Goal: Information Seeking & Learning: Find specific fact

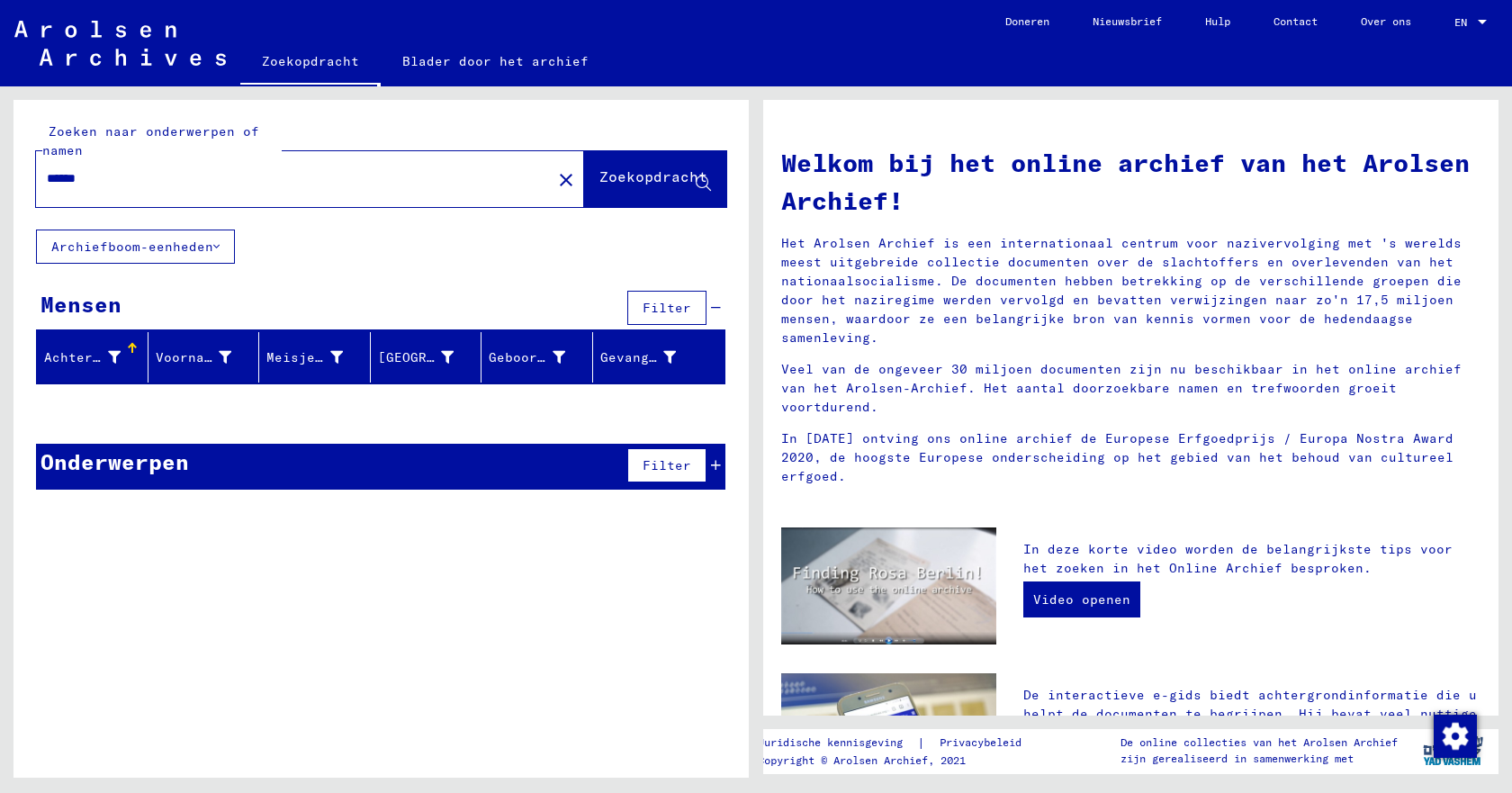
click at [260, 175] on input "******" at bounding box center [289, 178] width 484 height 19
drag, startPoint x: 232, startPoint y: 177, endPoint x: 37, endPoint y: 185, distance: 195.2
click at [37, 185] on div "******" at bounding box center [282, 178] width 494 height 40
click at [133, 177] on input "******" at bounding box center [289, 178] width 484 height 19
drag, startPoint x: 118, startPoint y: 180, endPoint x: 40, endPoint y: 180, distance: 78.0
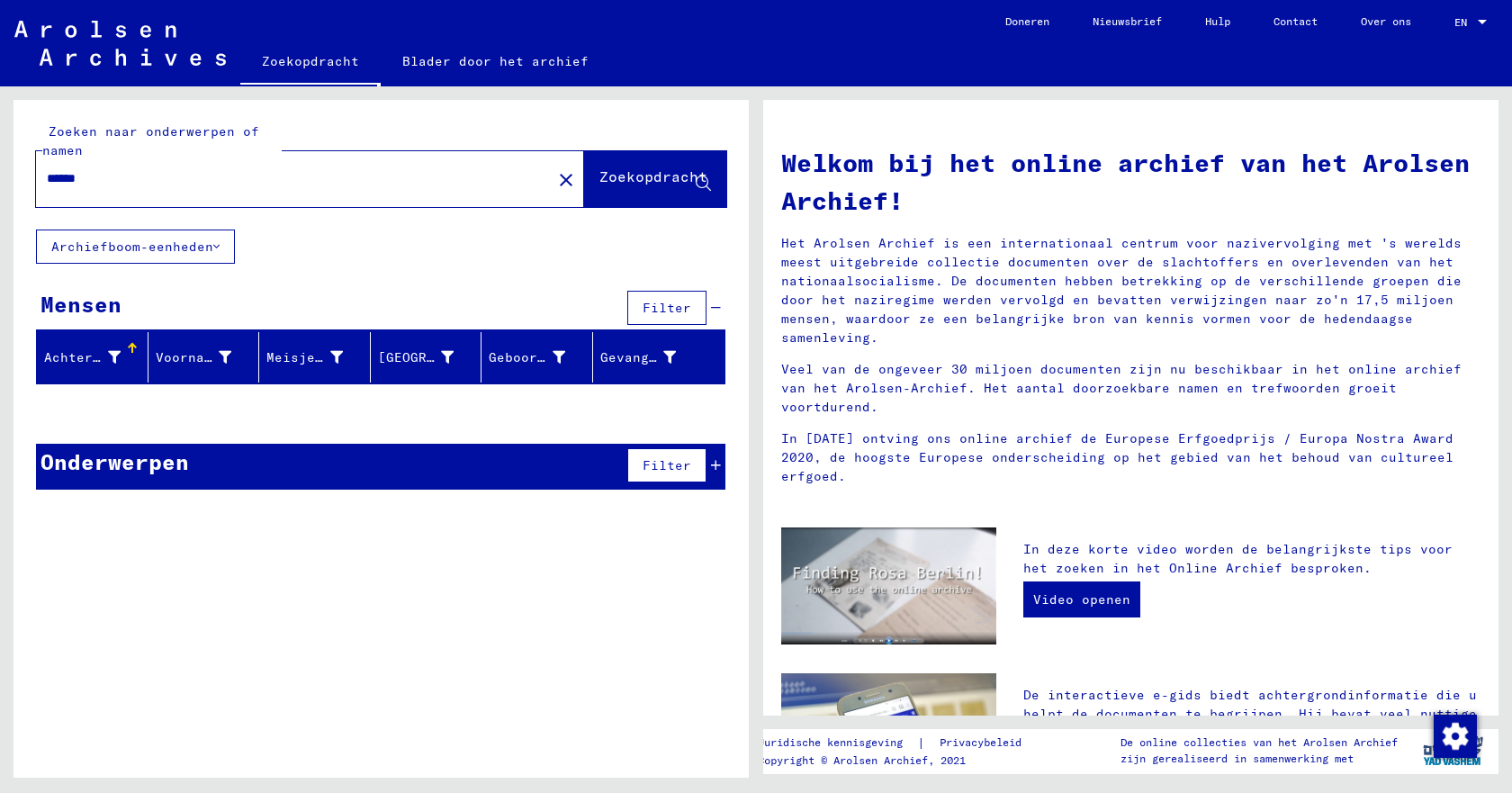
click at [40, 180] on div "******" at bounding box center [282, 178] width 494 height 40
type input "**********"
click at [643, 178] on font "Zoekopdracht" at bounding box center [653, 177] width 108 height 18
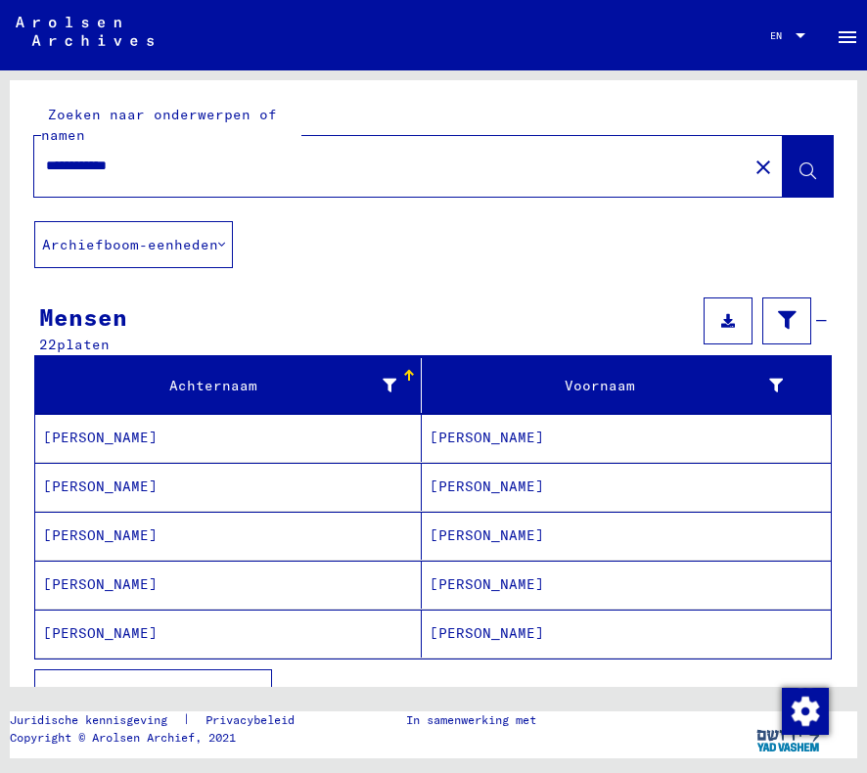
click at [69, 487] on font "[PERSON_NAME]" at bounding box center [100, 487] width 115 height 18
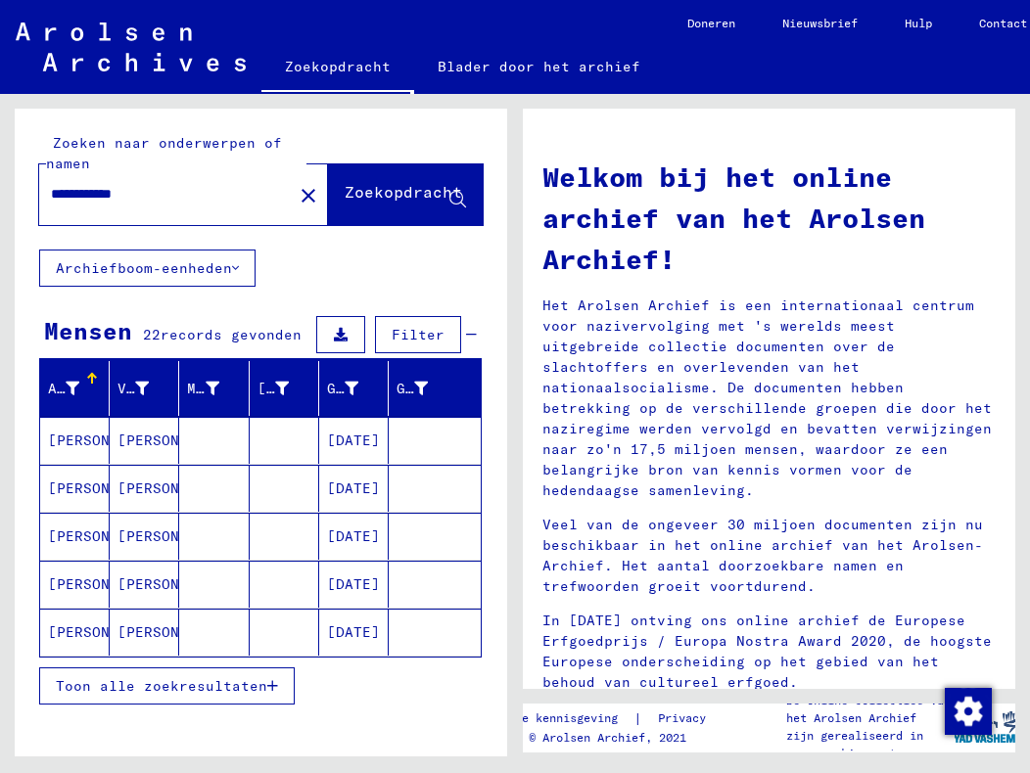
click at [81, 629] on font "[PERSON_NAME]" at bounding box center [105, 633] width 115 height 18
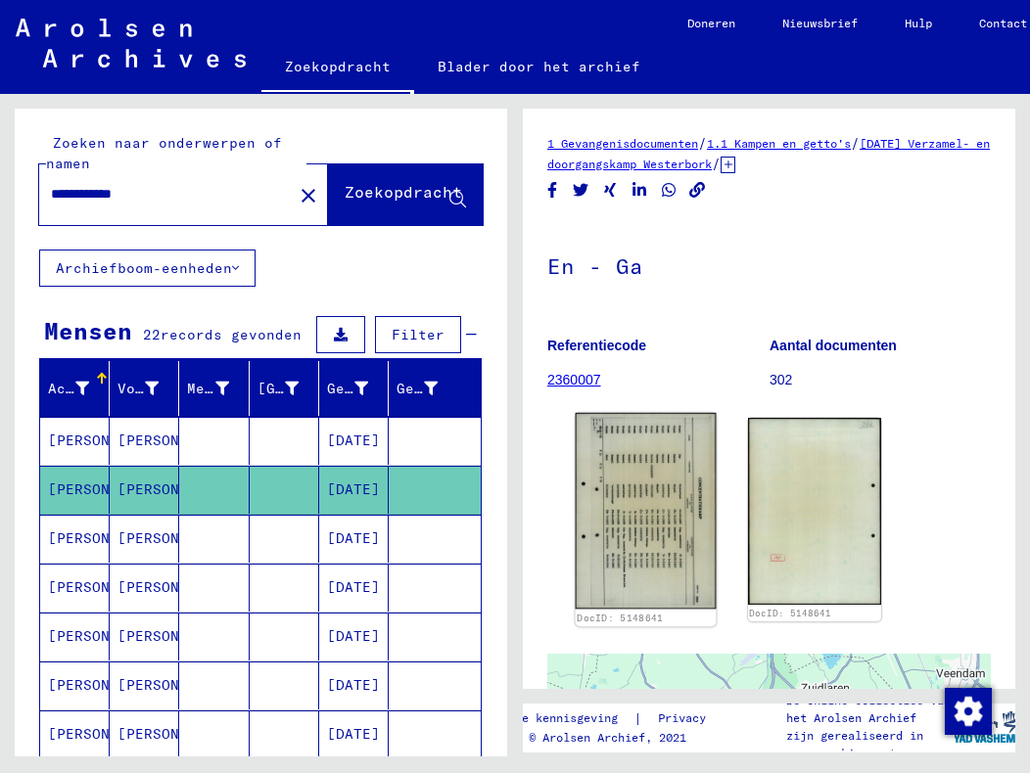
click at [661, 509] on img at bounding box center [646, 511] width 140 height 197
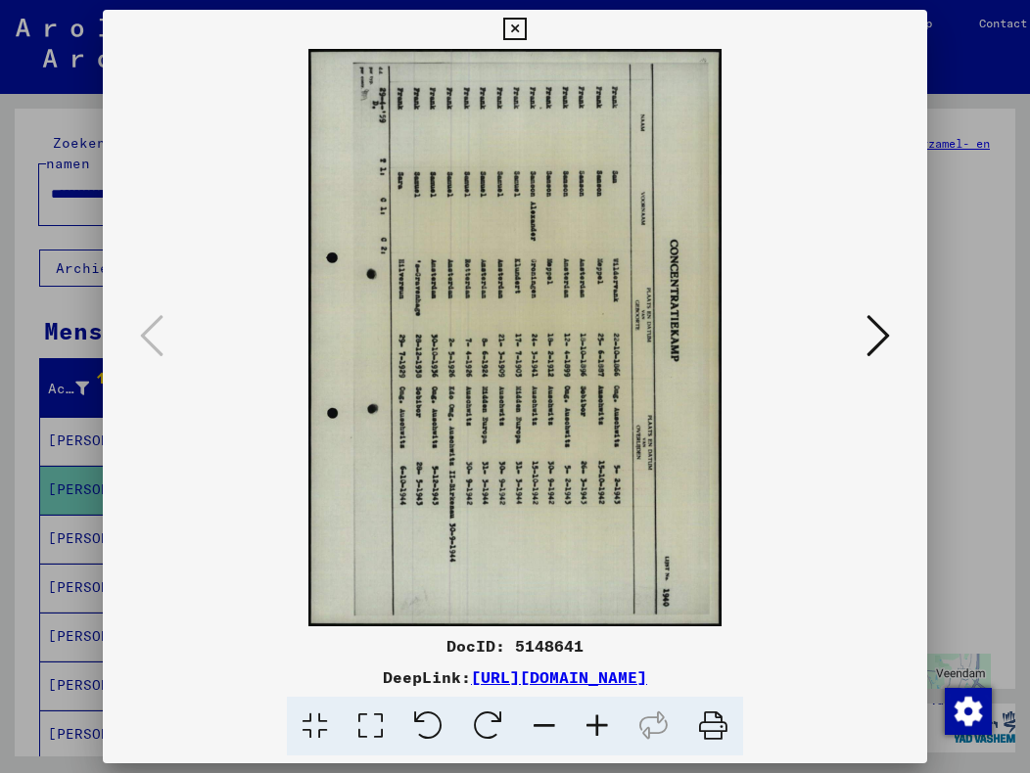
click at [513, 36] on icon at bounding box center [514, 29] width 23 height 23
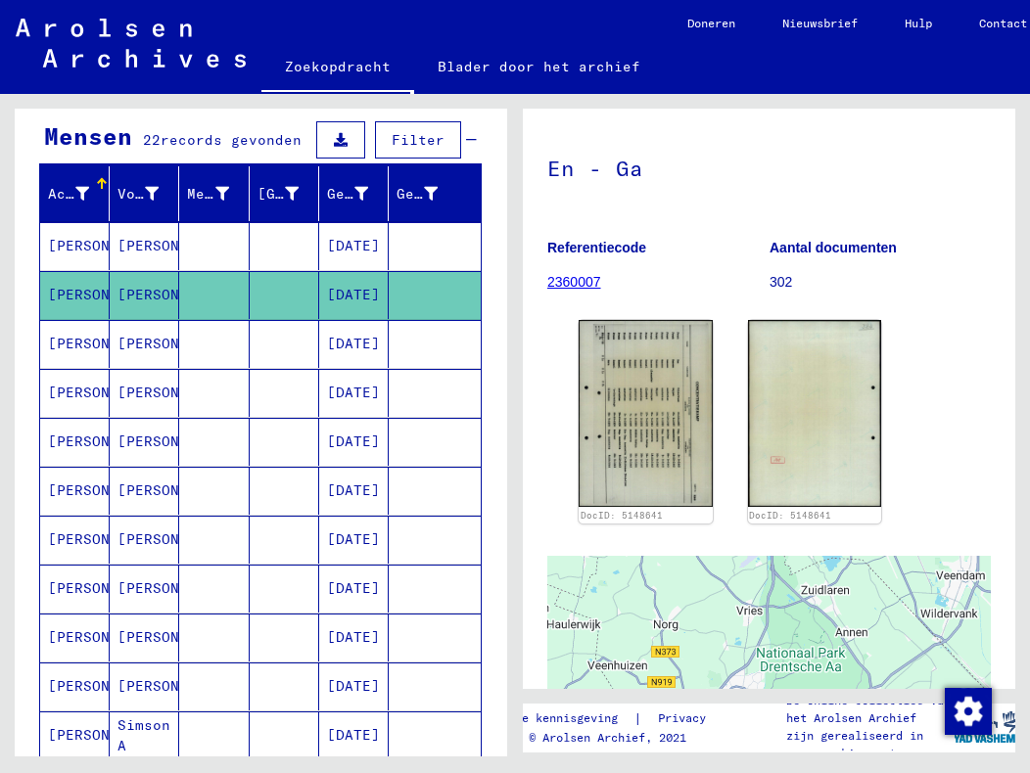
scroll to position [196, 0]
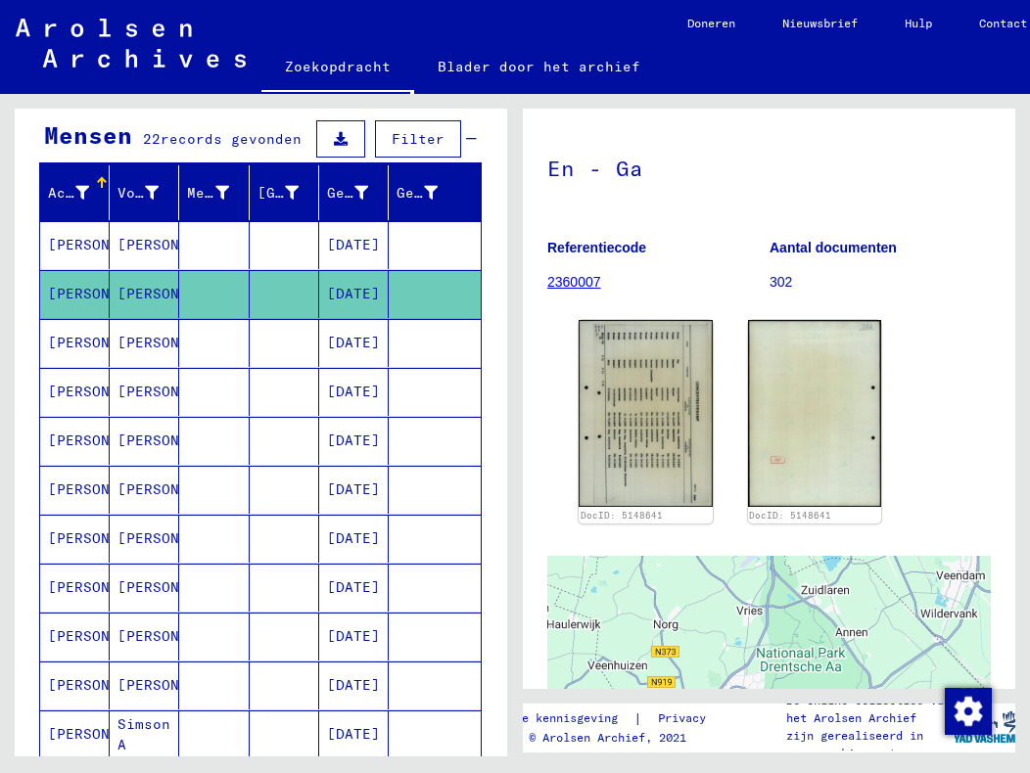
click at [67, 440] on font "[PERSON_NAME]" at bounding box center [105, 441] width 115 height 18
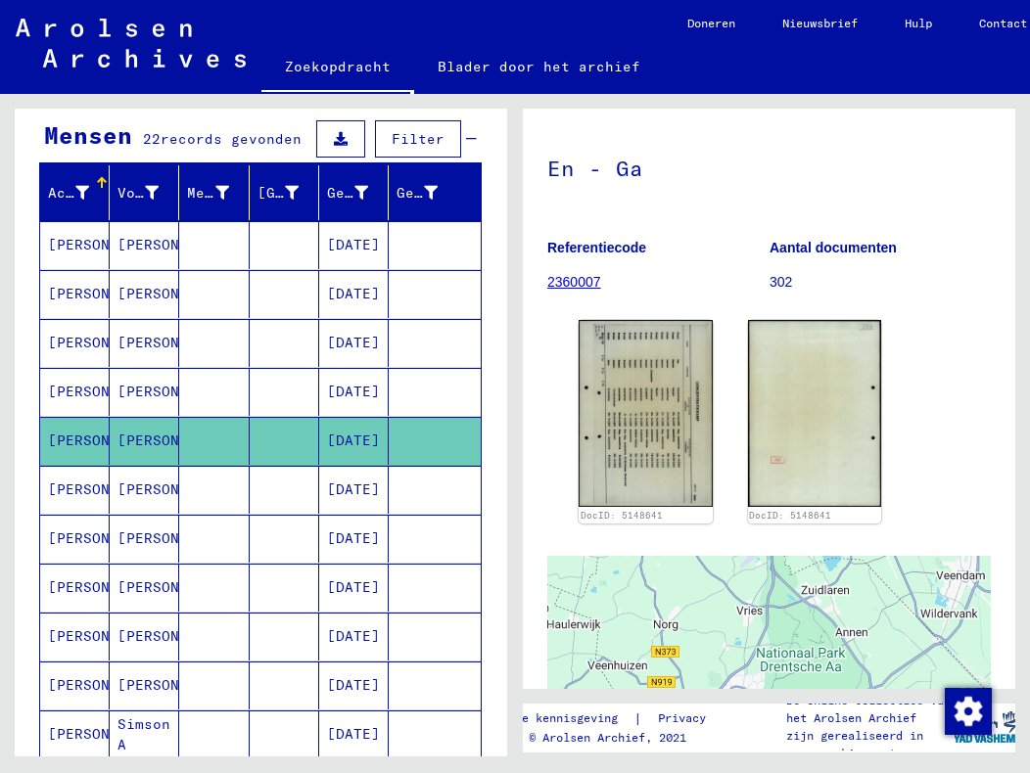
click at [67, 440] on font "[PERSON_NAME]" at bounding box center [105, 441] width 115 height 18
click at [624, 413] on img at bounding box center [646, 413] width 140 height 197
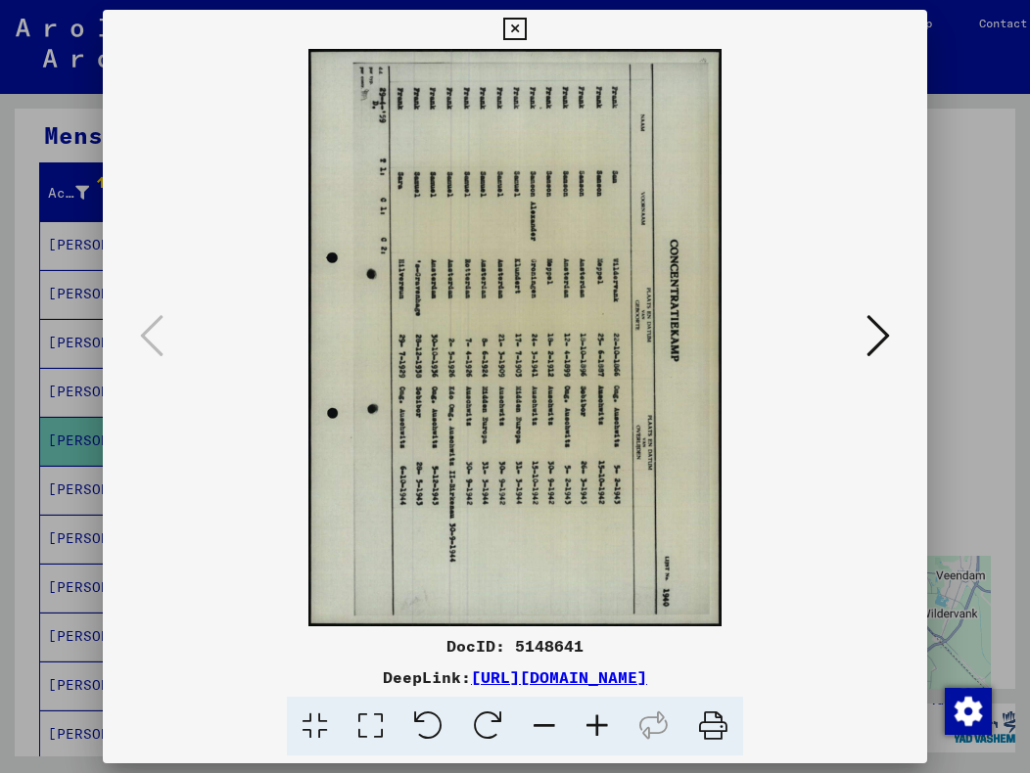
click at [511, 26] on icon at bounding box center [514, 29] width 23 height 23
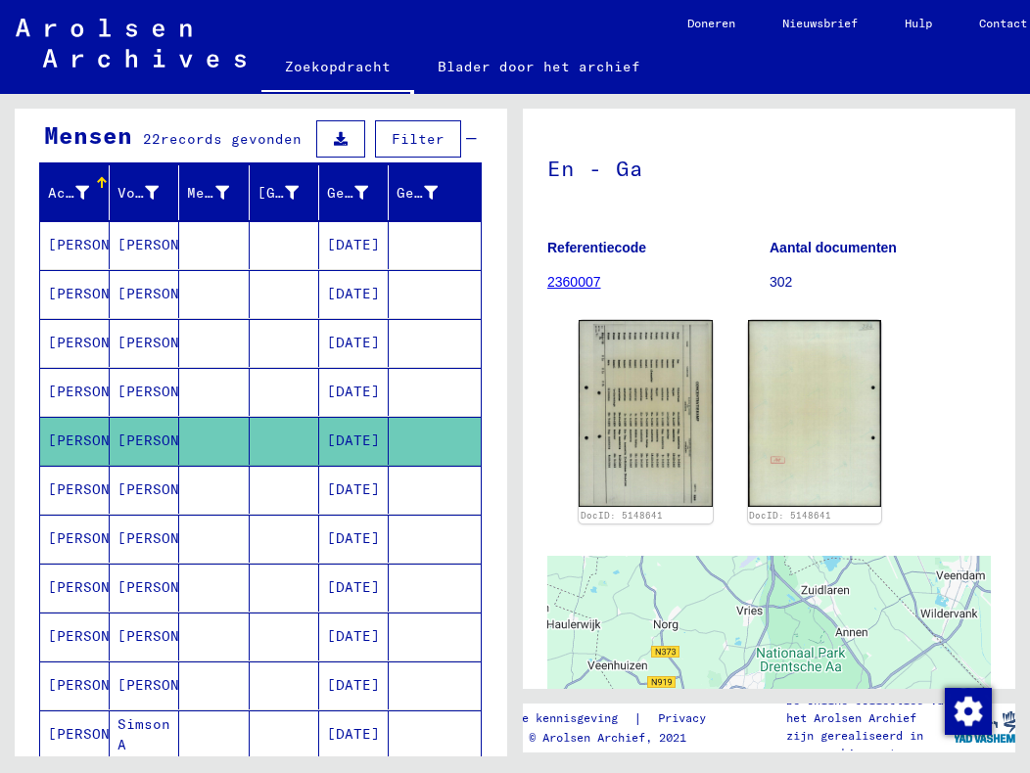
click at [139, 687] on font "[PERSON_NAME]" at bounding box center [174, 685] width 115 height 18
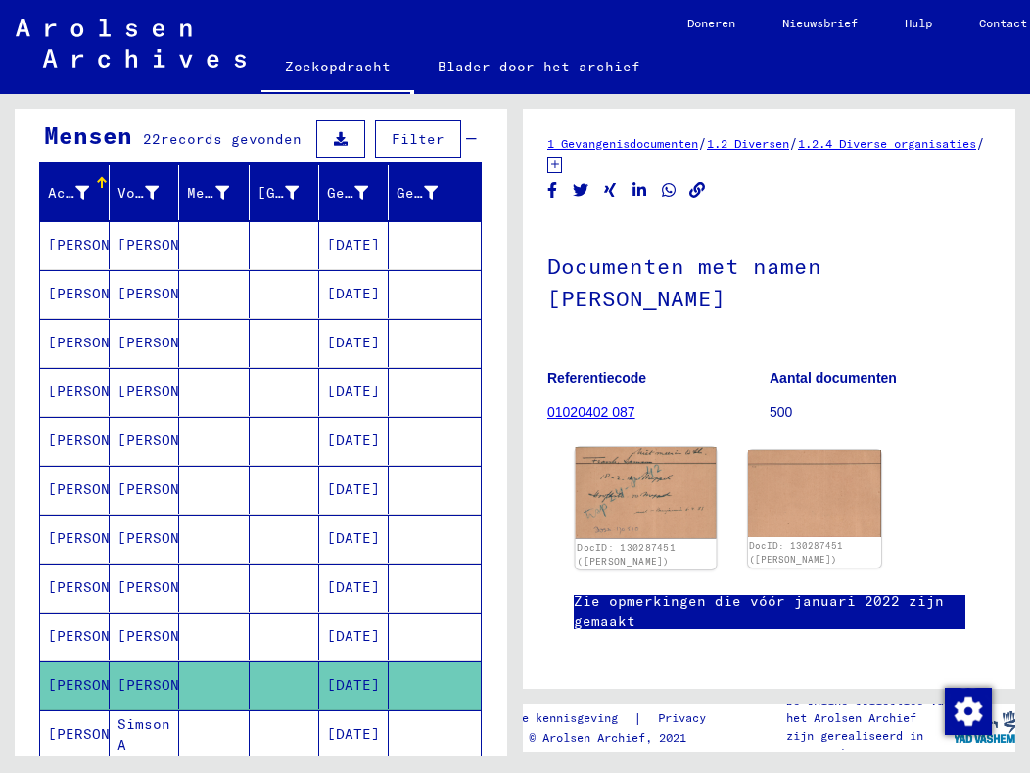
click at [651, 491] on img at bounding box center [646, 493] width 140 height 92
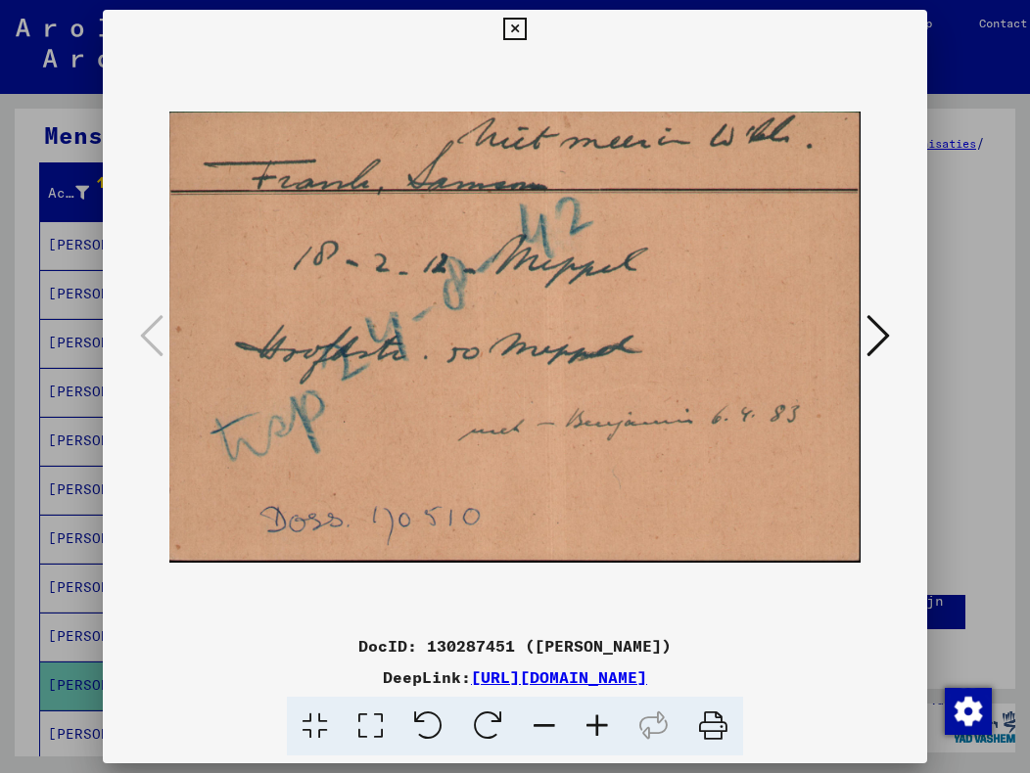
click at [875, 335] on icon at bounding box center [877, 335] width 23 height 47
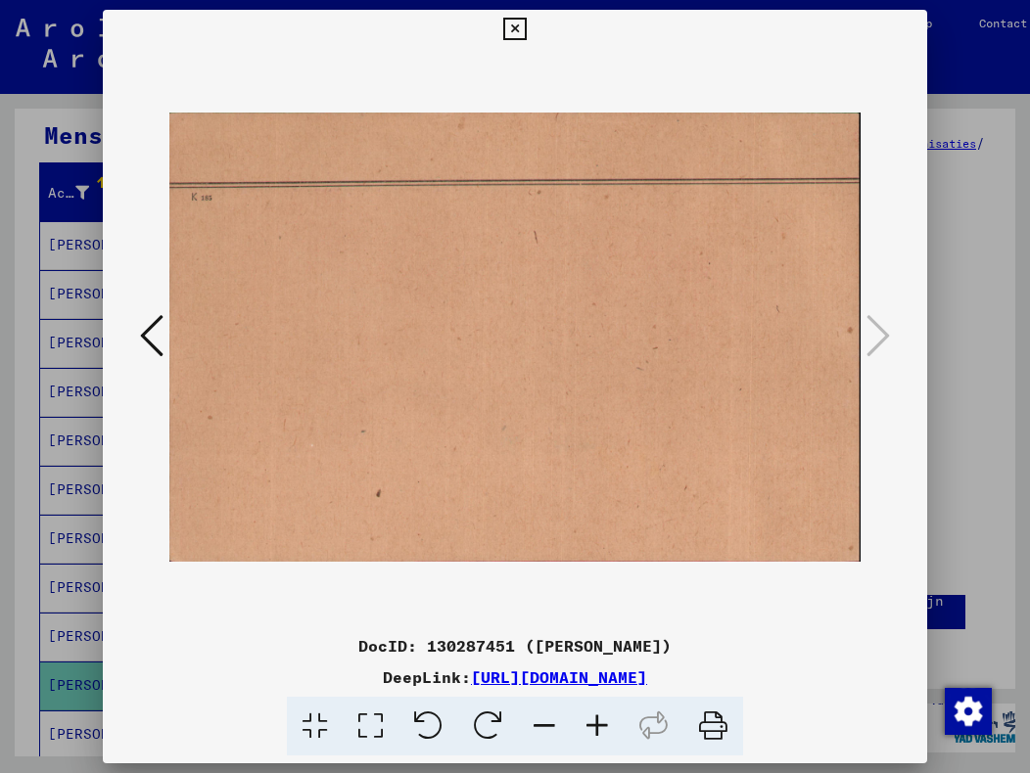
click at [147, 335] on icon at bounding box center [151, 335] width 23 height 47
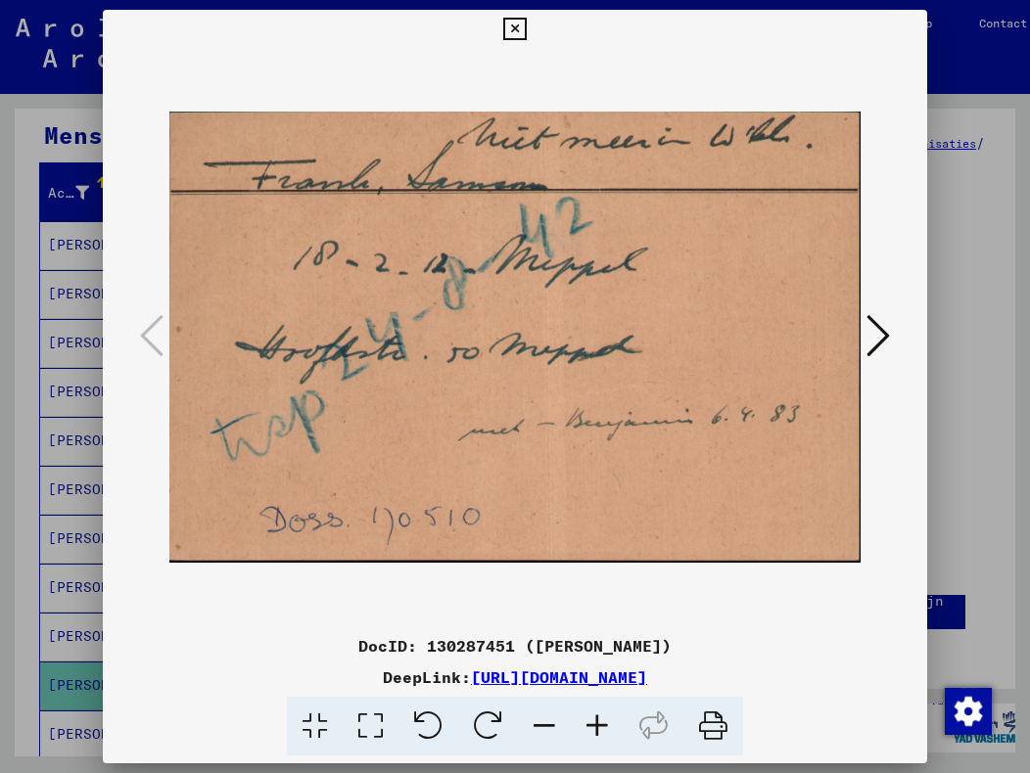
click at [511, 24] on icon at bounding box center [514, 29] width 23 height 23
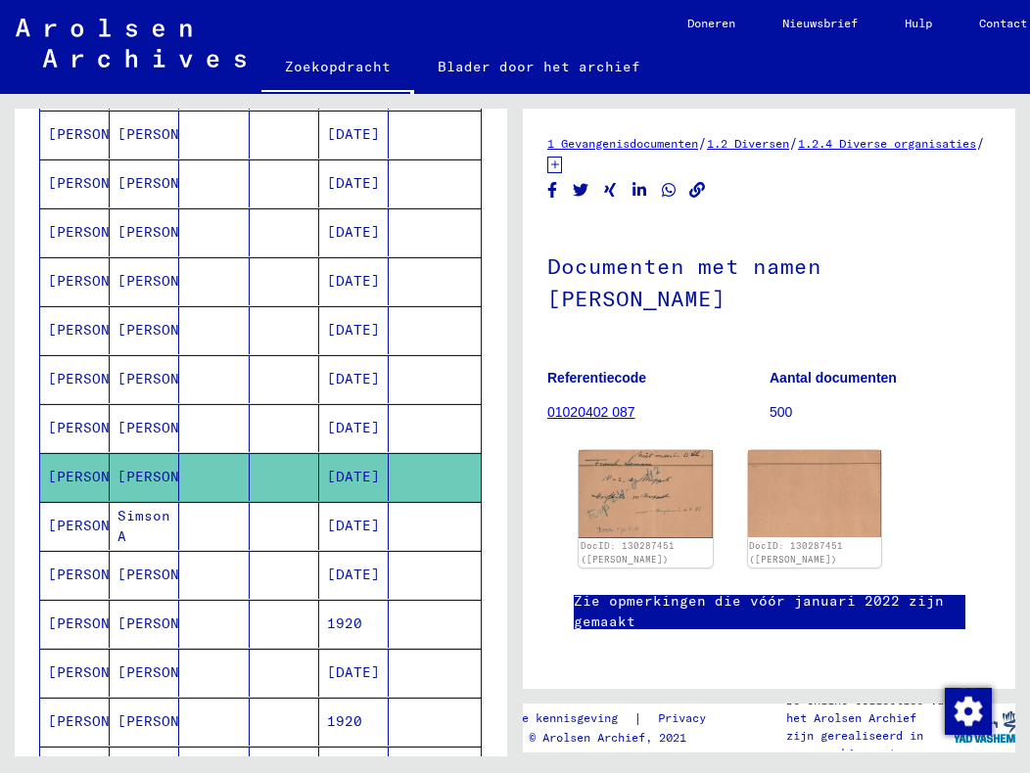
scroll to position [392, 0]
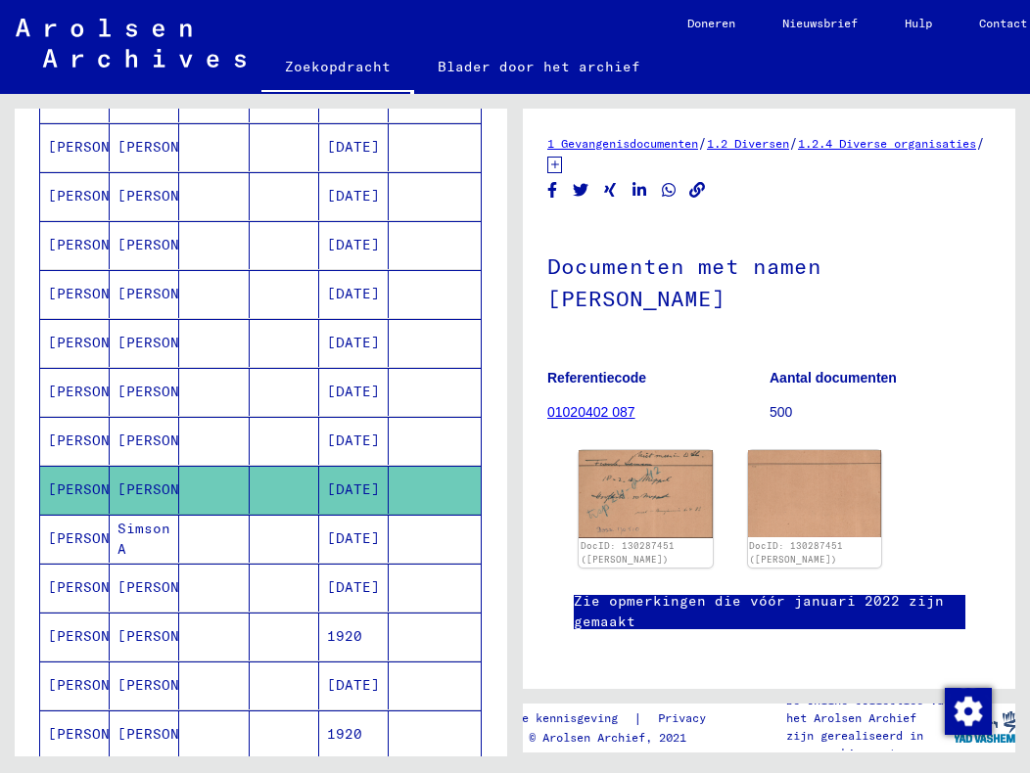
click at [68, 240] on font "[PERSON_NAME]" at bounding box center [105, 245] width 115 height 18
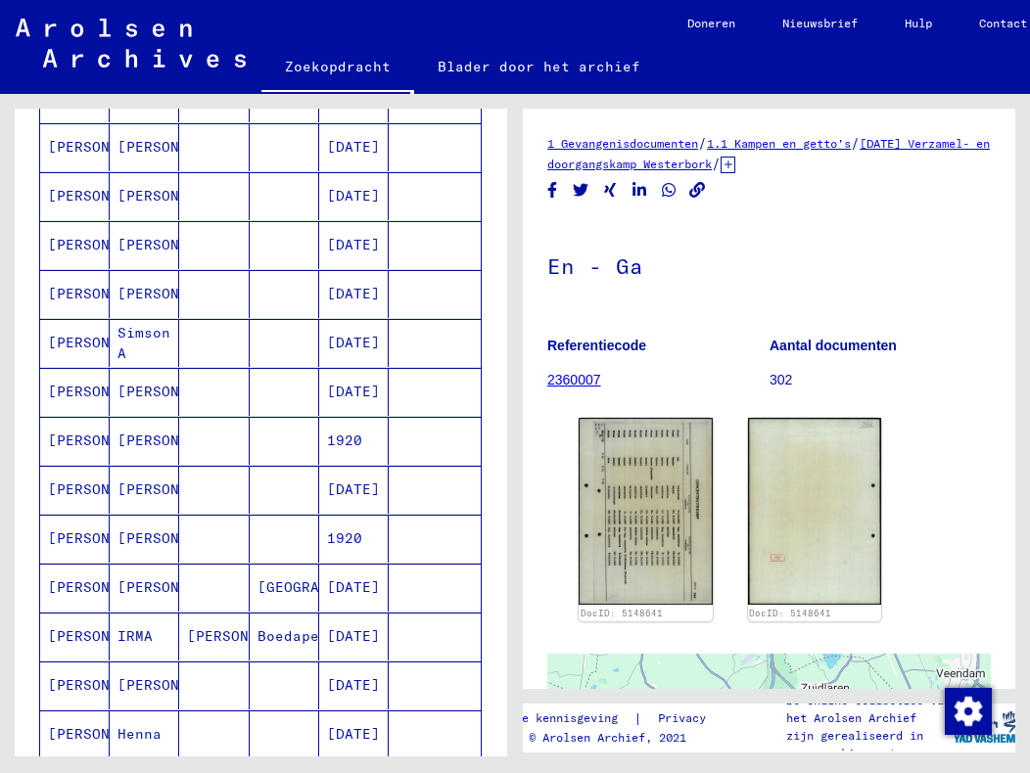
scroll to position [1077, 0]
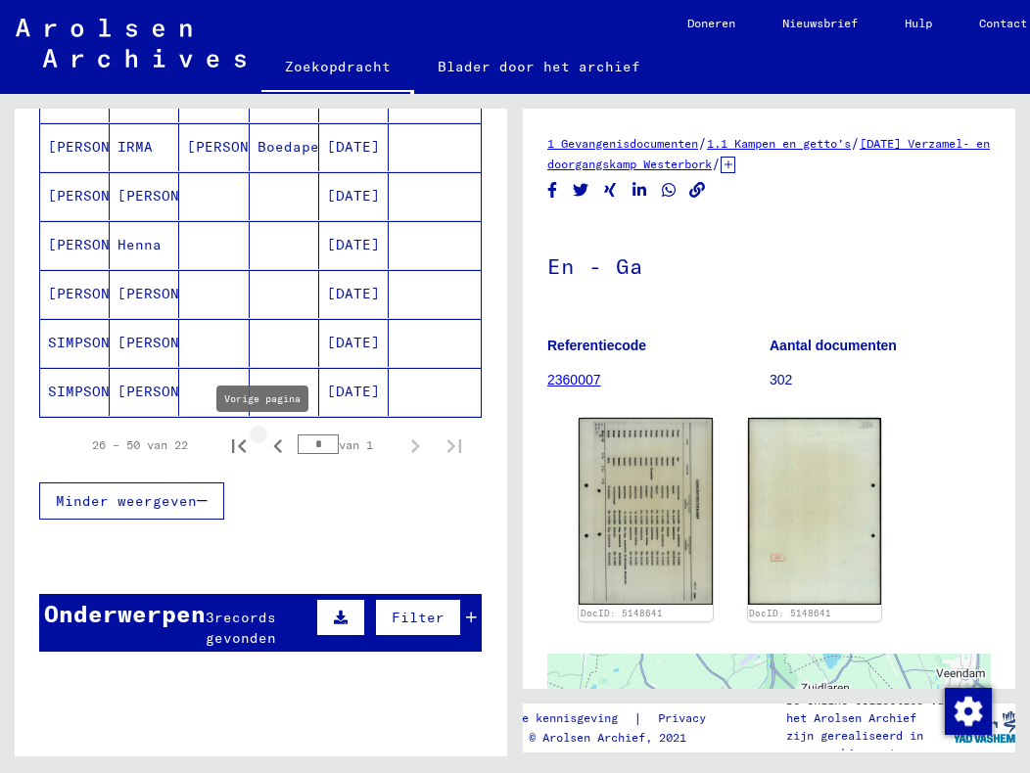
click at [264, 448] on icon "Vorige pagina" at bounding box center [277, 446] width 27 height 27
type input "*"
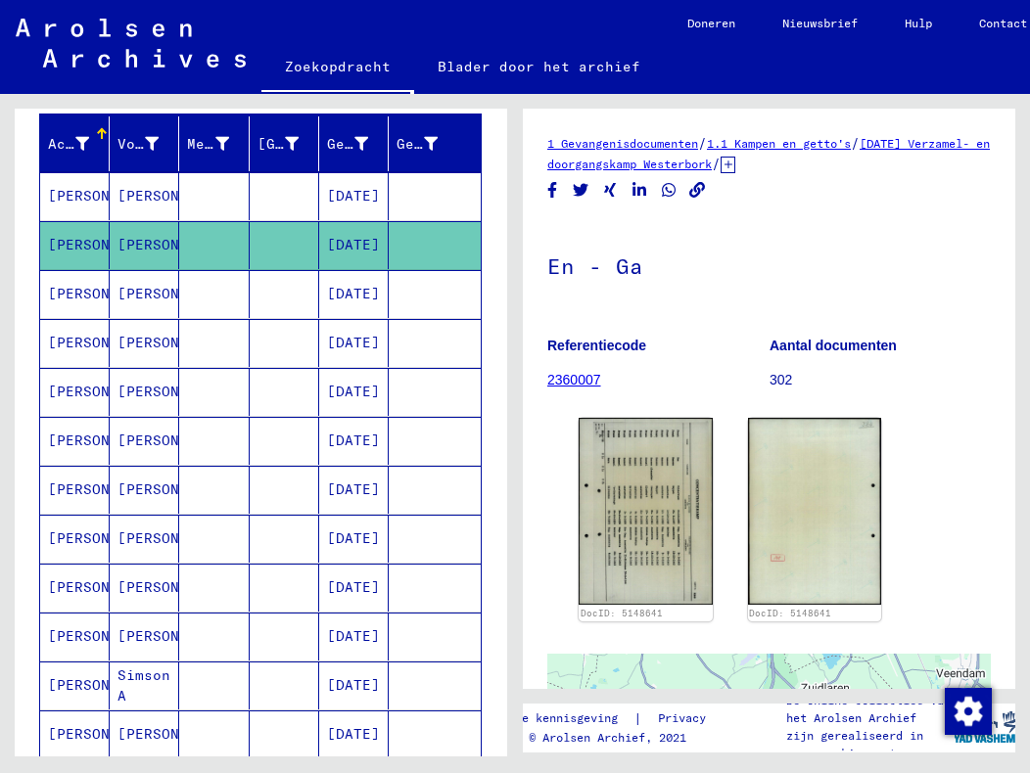
scroll to position [196, 0]
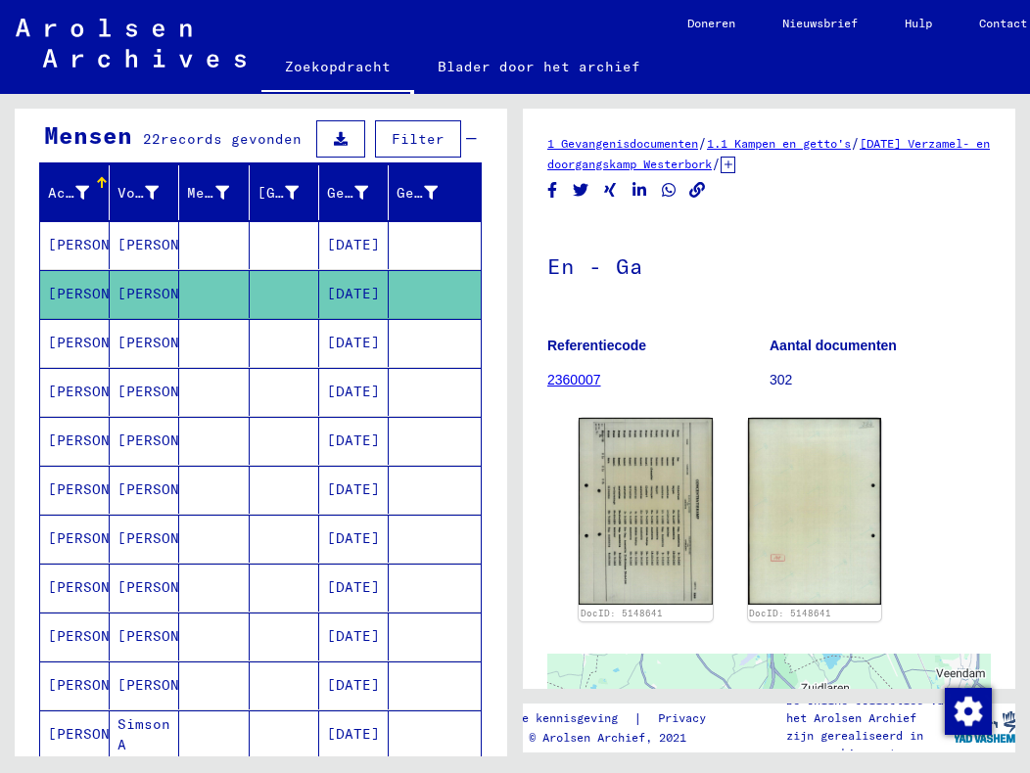
click at [71, 443] on font "[PERSON_NAME]" at bounding box center [105, 441] width 115 height 18
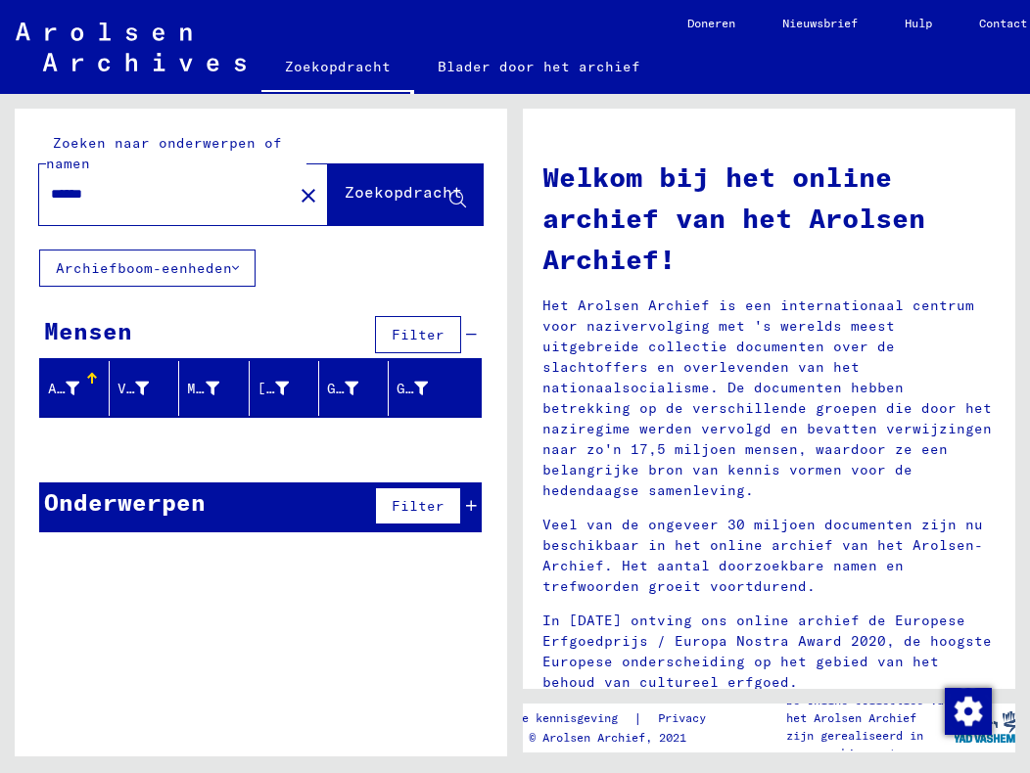
drag, startPoint x: 106, startPoint y: 193, endPoint x: 27, endPoint y: 196, distance: 78.4
click at [27, 196] on div "Zoeken naar onderwerpen of namen ****** close Zoekopdracht" at bounding box center [261, 179] width 492 height 141
click at [361, 199] on font "Zoekopdracht" at bounding box center [403, 192] width 117 height 20
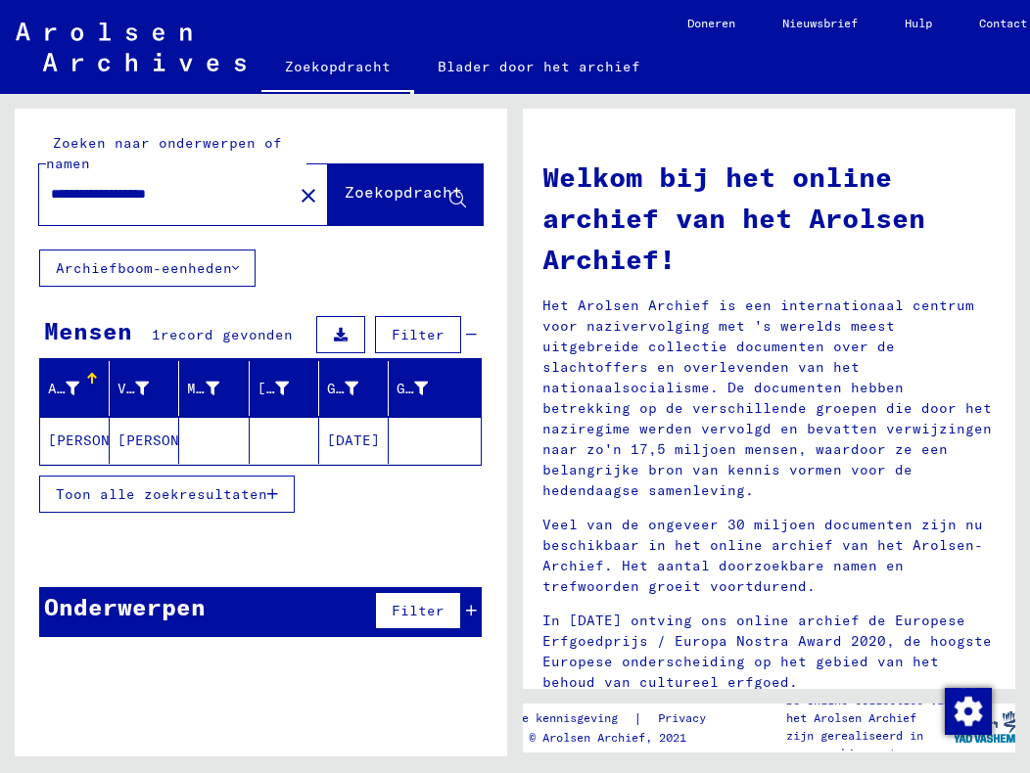
click at [153, 444] on font "[PERSON_NAME]" at bounding box center [174, 441] width 115 height 18
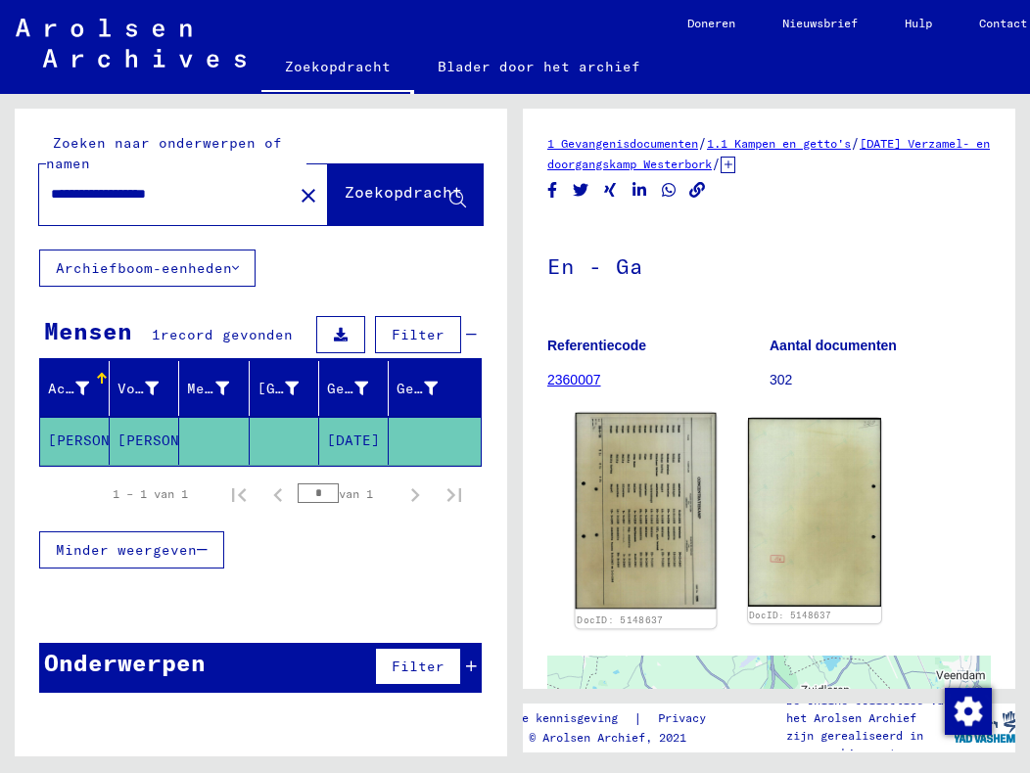
click at [660, 500] on img at bounding box center [646, 511] width 140 height 197
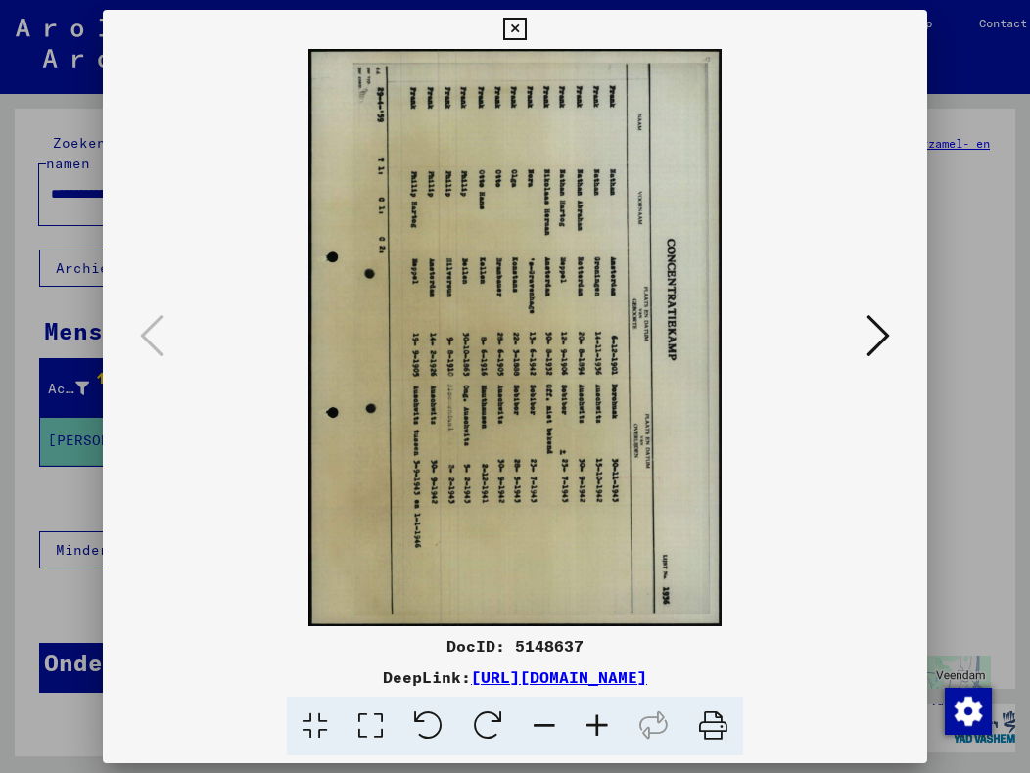
click at [513, 28] on icon at bounding box center [514, 29] width 23 height 23
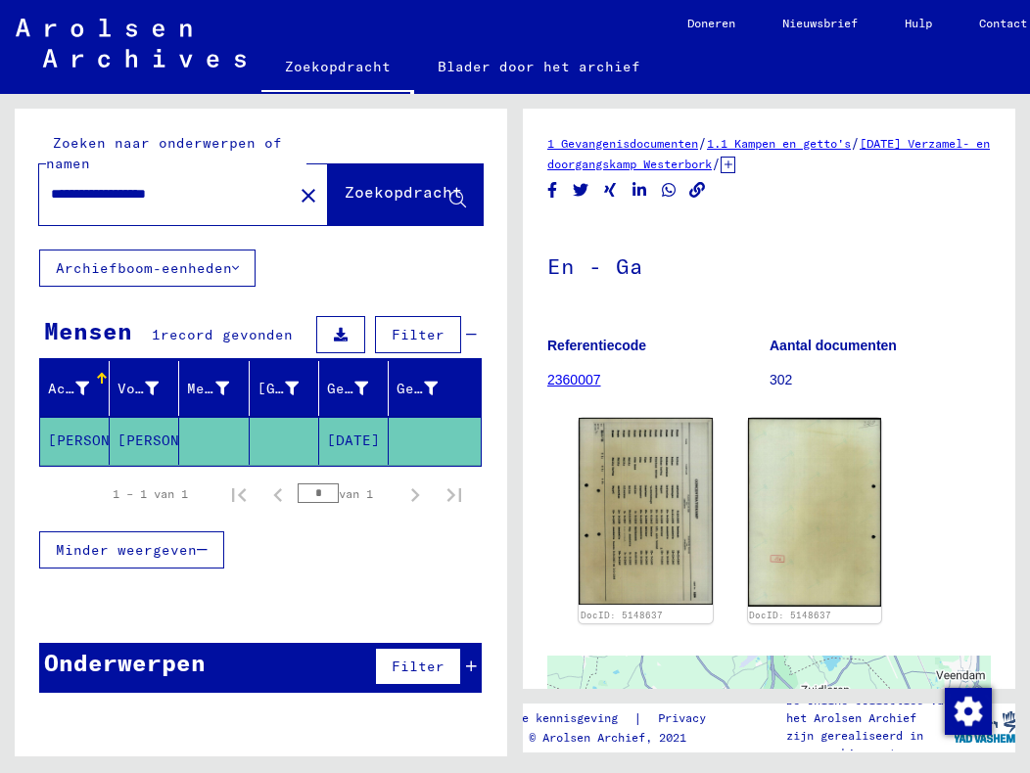
drag, startPoint x: 102, startPoint y: 199, endPoint x: 53, endPoint y: 201, distance: 49.0
click at [53, 201] on input "**********" at bounding box center [166, 194] width 230 height 21
click at [345, 194] on font "Zoekopdracht" at bounding box center [403, 192] width 117 height 20
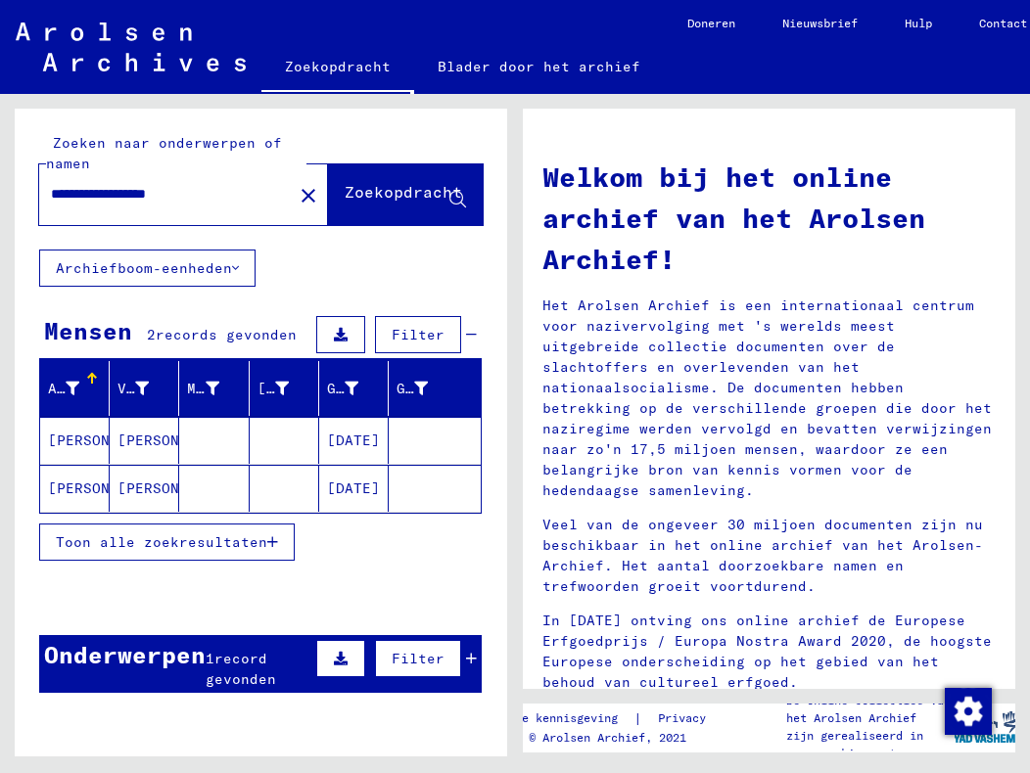
click at [85, 485] on font "[PERSON_NAME]" at bounding box center [105, 489] width 115 height 18
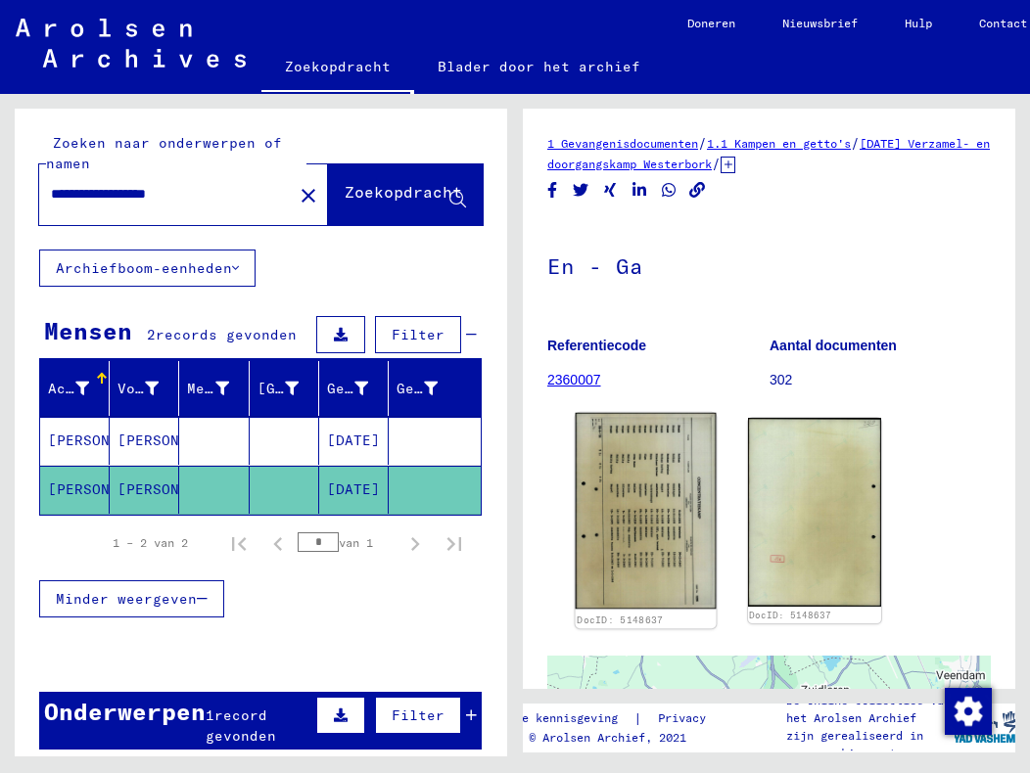
click at [646, 523] on img at bounding box center [646, 511] width 140 height 197
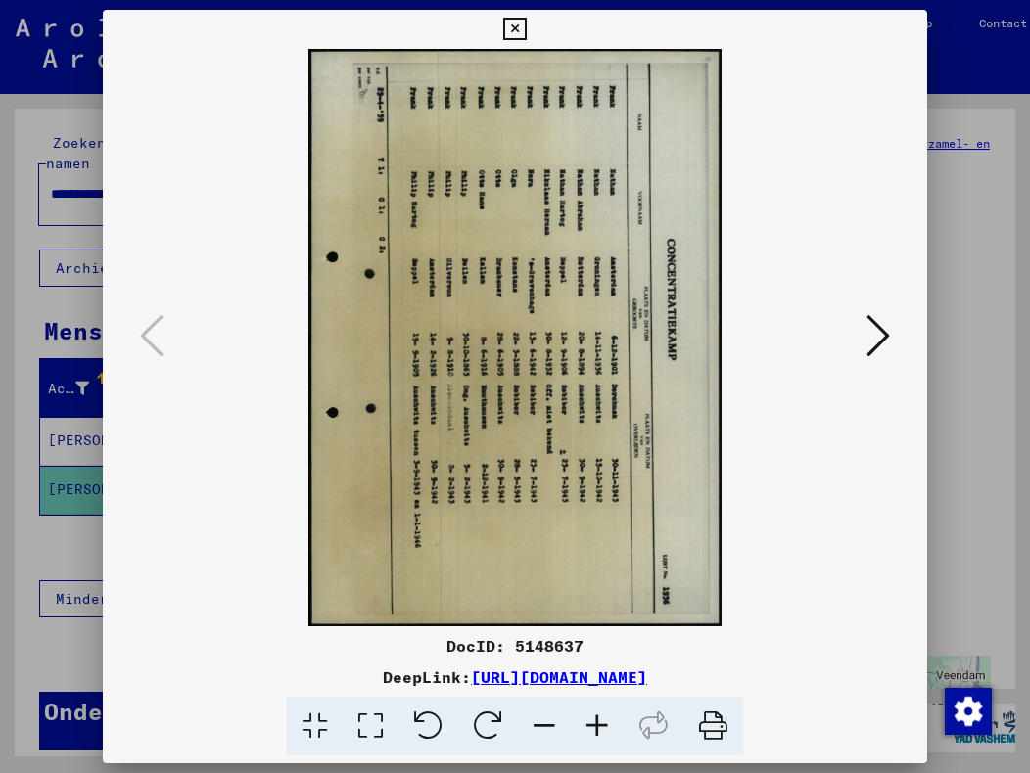
click at [873, 330] on icon at bounding box center [877, 335] width 23 height 47
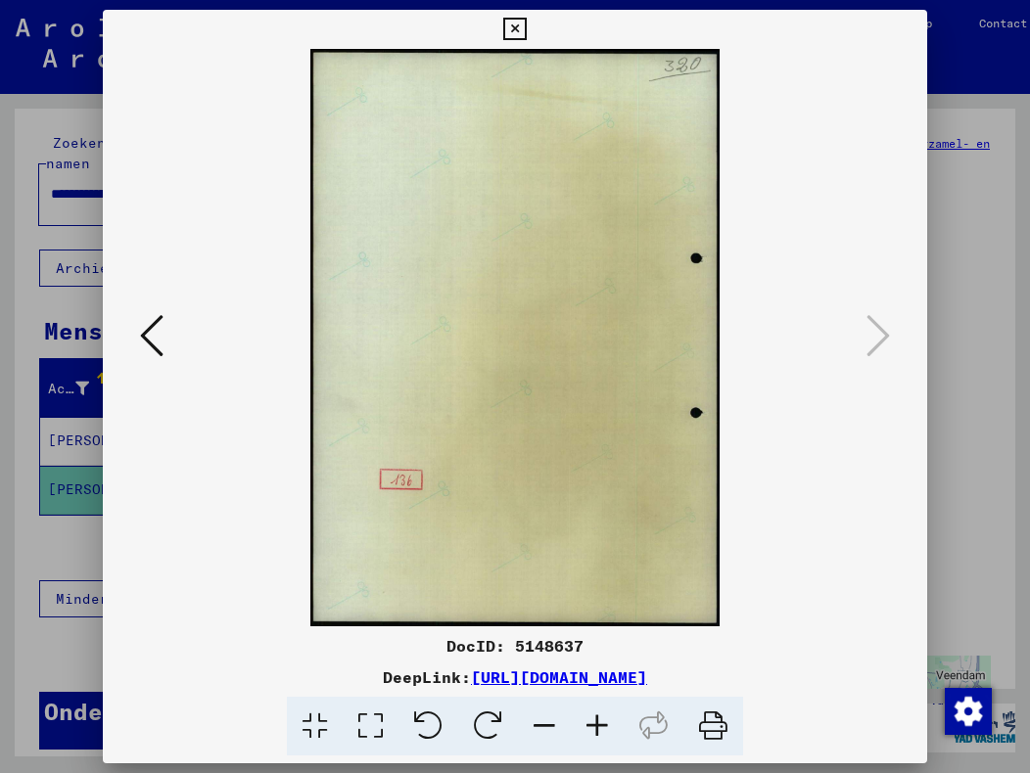
click at [154, 335] on icon at bounding box center [151, 335] width 23 height 47
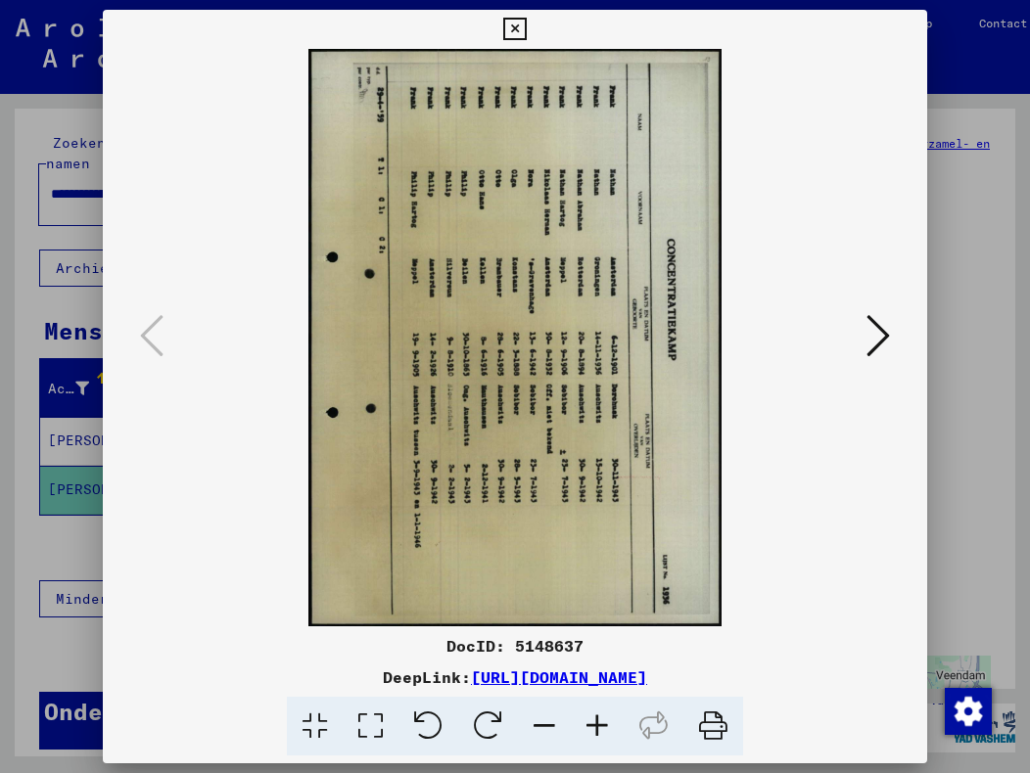
click at [519, 31] on icon at bounding box center [514, 29] width 23 height 23
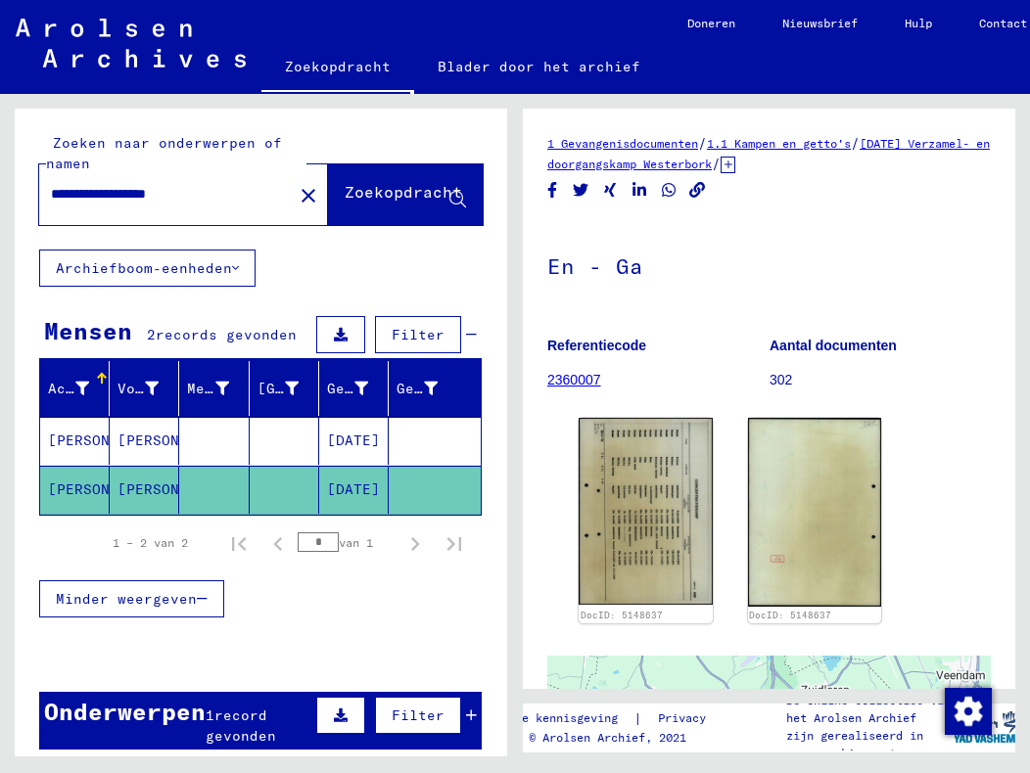
click at [134, 434] on font "[PERSON_NAME]" at bounding box center [174, 441] width 115 height 18
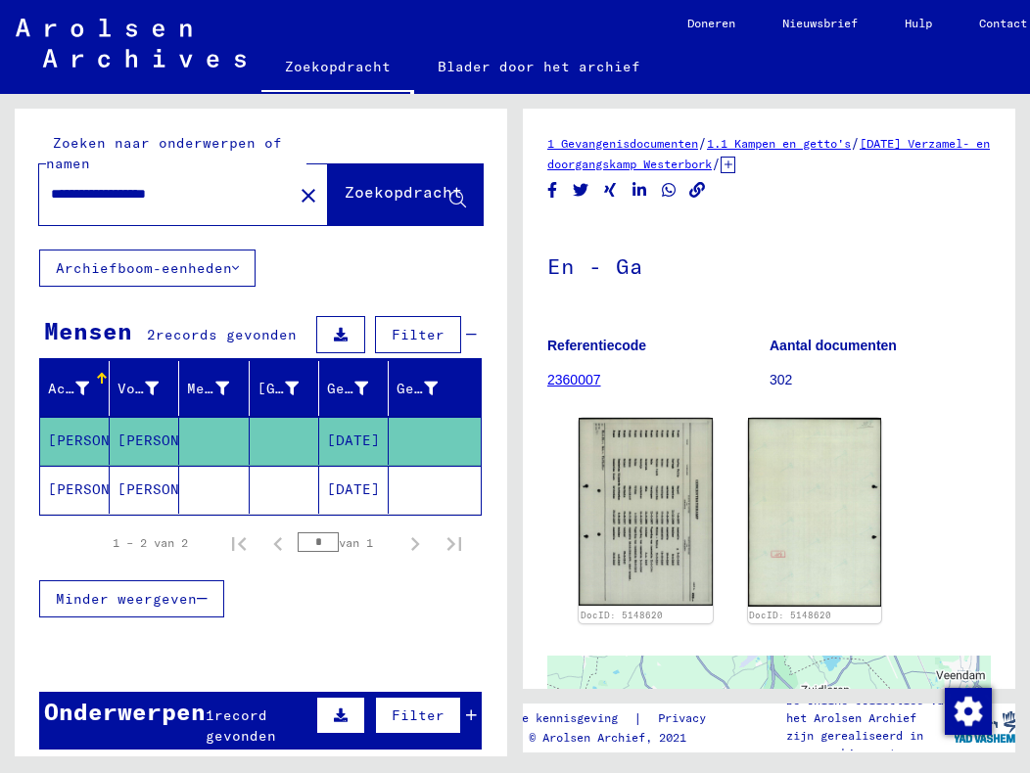
click at [139, 486] on font "[PERSON_NAME]" at bounding box center [174, 490] width 115 height 18
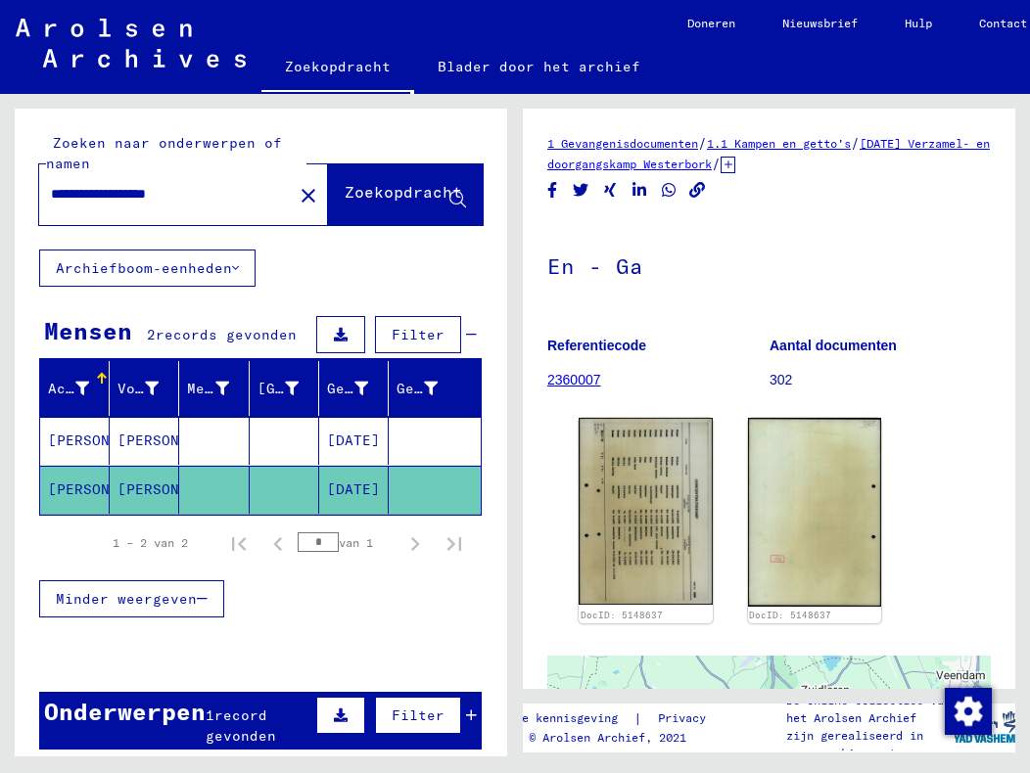
click at [172, 192] on input "**********" at bounding box center [166, 194] width 230 height 21
type input "**********"
click at [348, 189] on font "Zoekopdracht" at bounding box center [403, 192] width 117 height 20
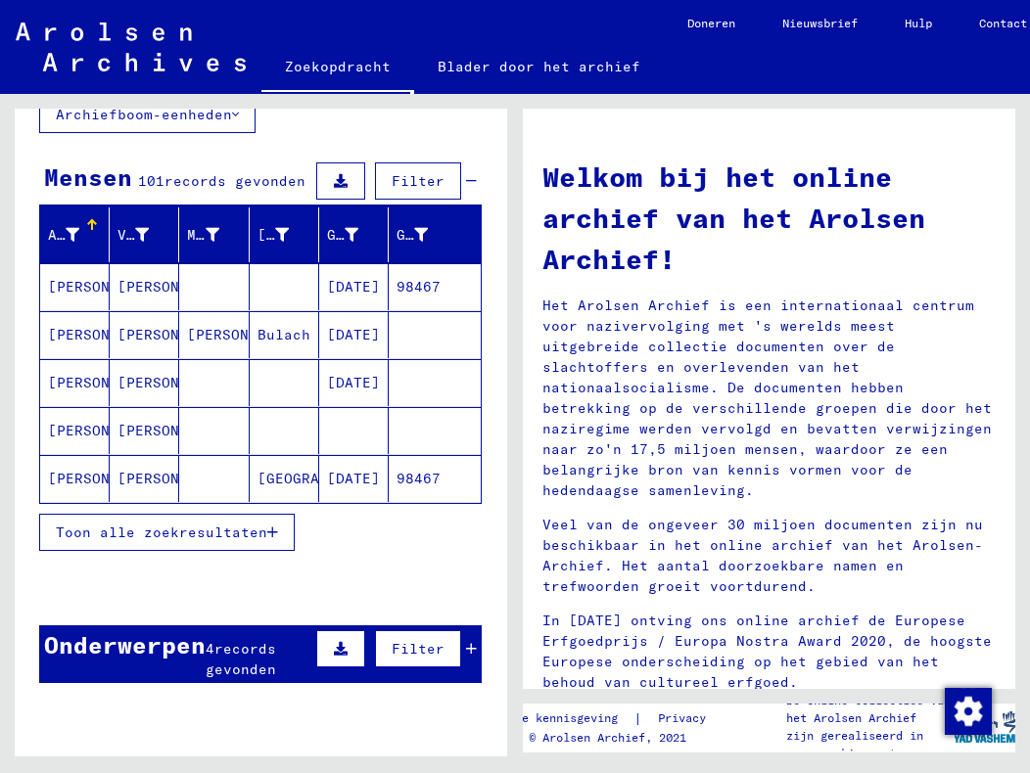
scroll to position [294, 0]
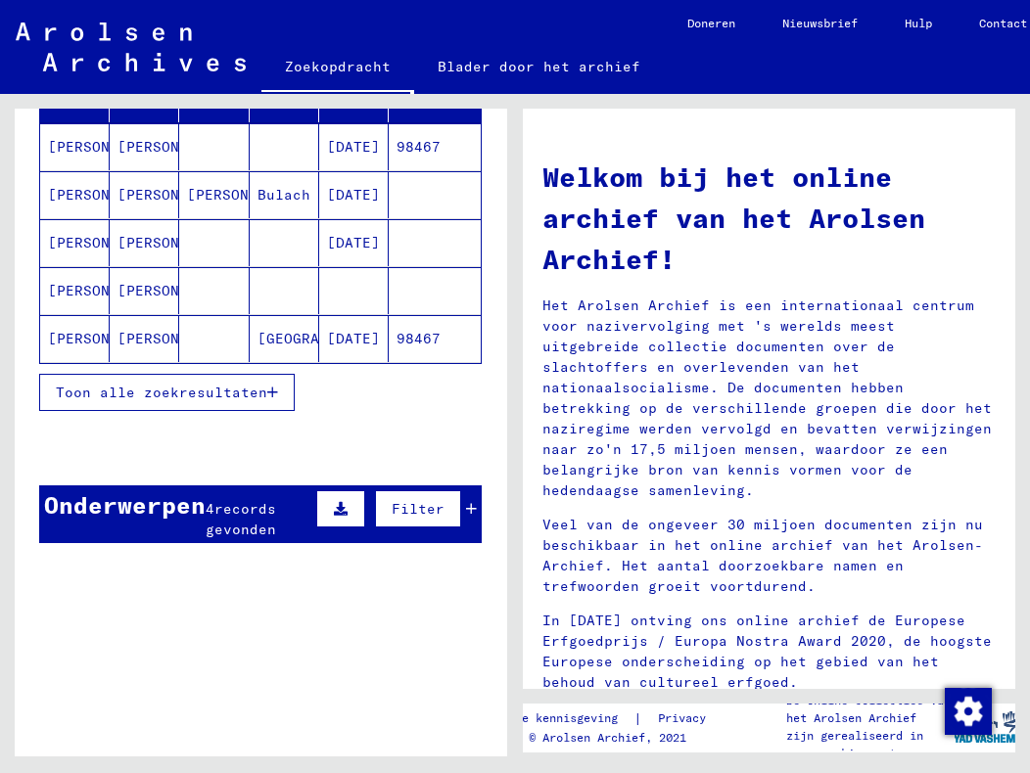
click at [227, 401] on font "Toon alle zoekresultaten" at bounding box center [161, 393] width 211 height 18
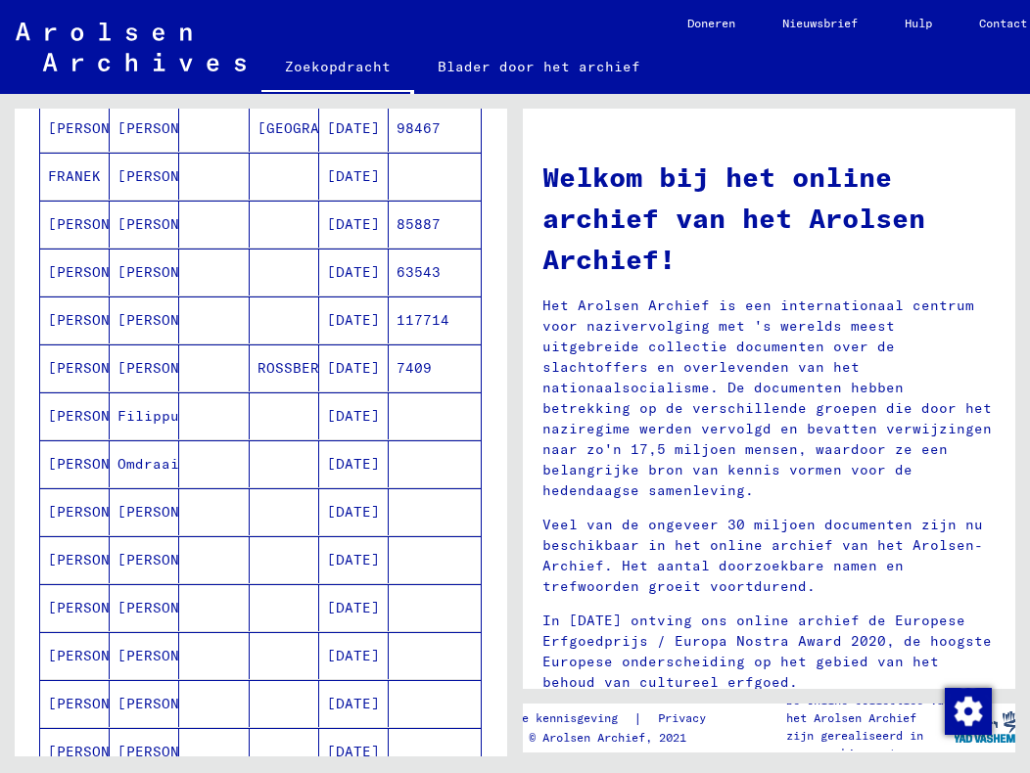
scroll to position [587, 0]
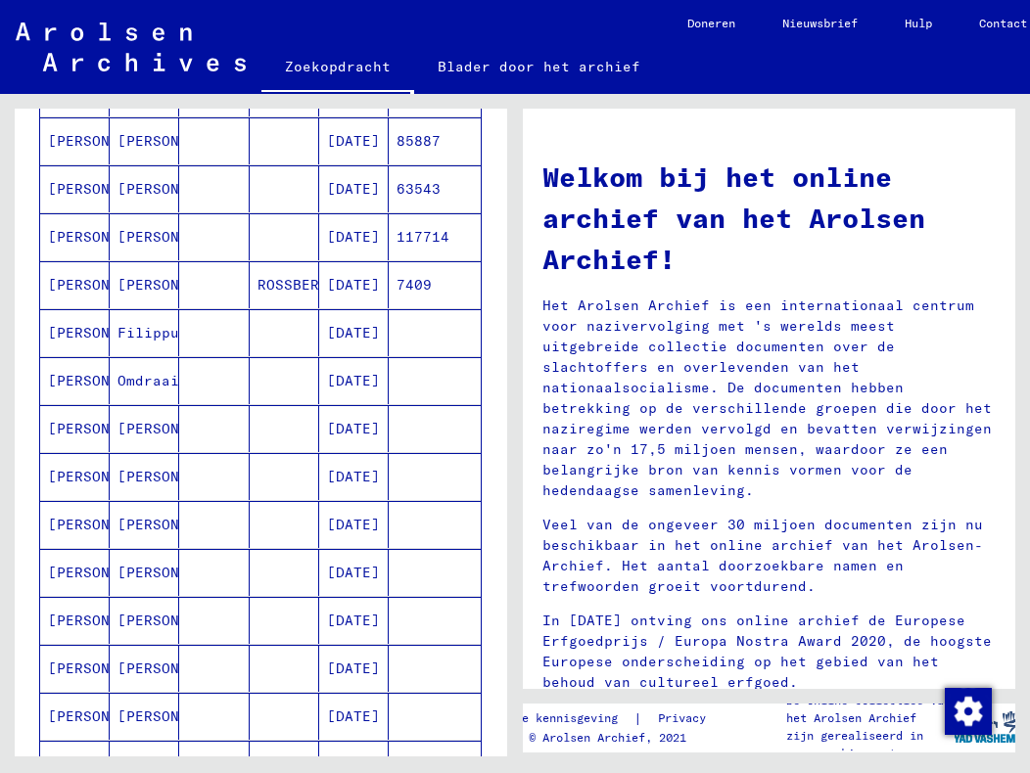
click at [82, 533] on font "[PERSON_NAME]" at bounding box center [105, 525] width 115 height 18
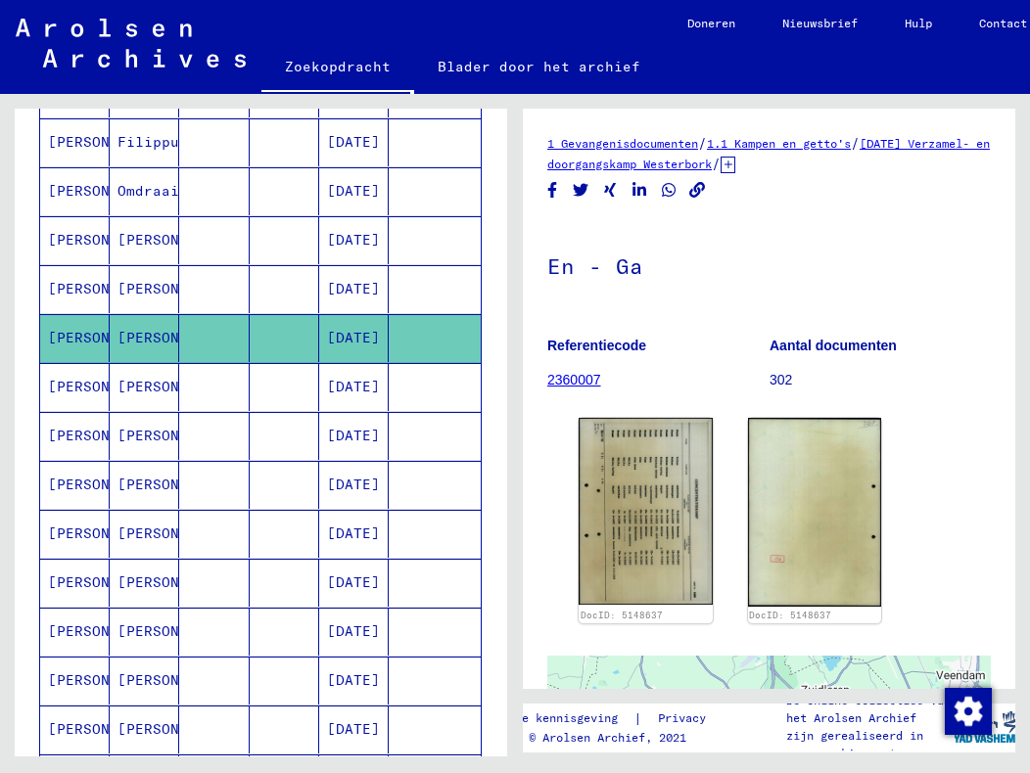
scroll to position [1179, 0]
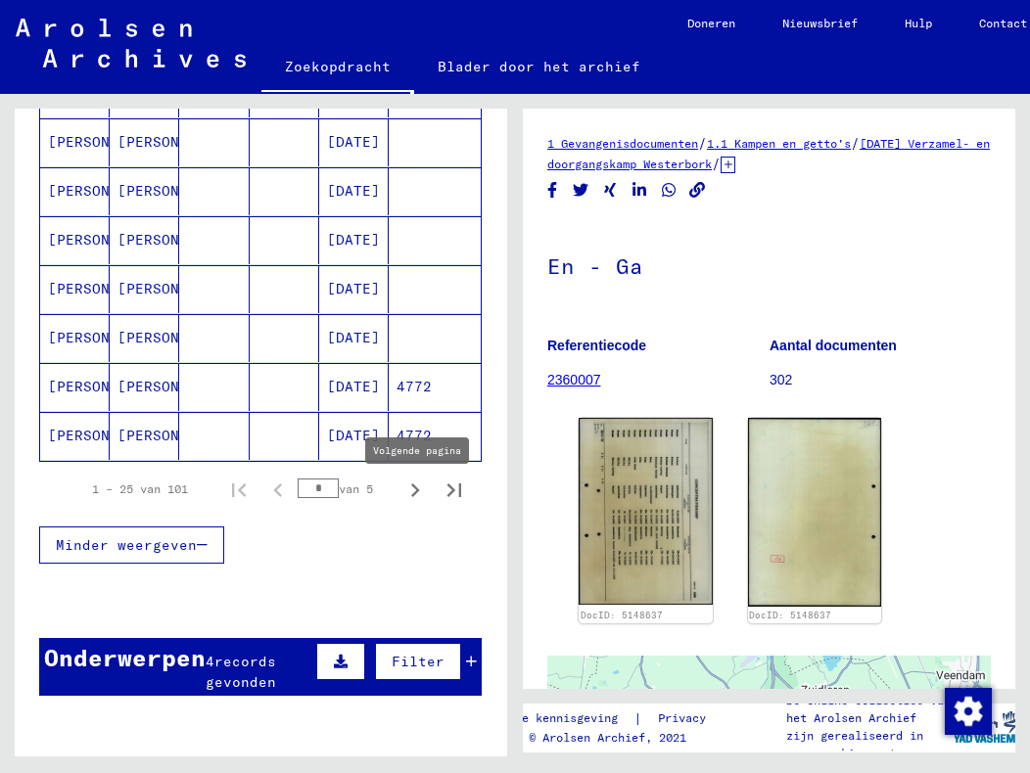
click at [401, 500] on icon "Volgende pagina" at bounding box center [414, 490] width 27 height 27
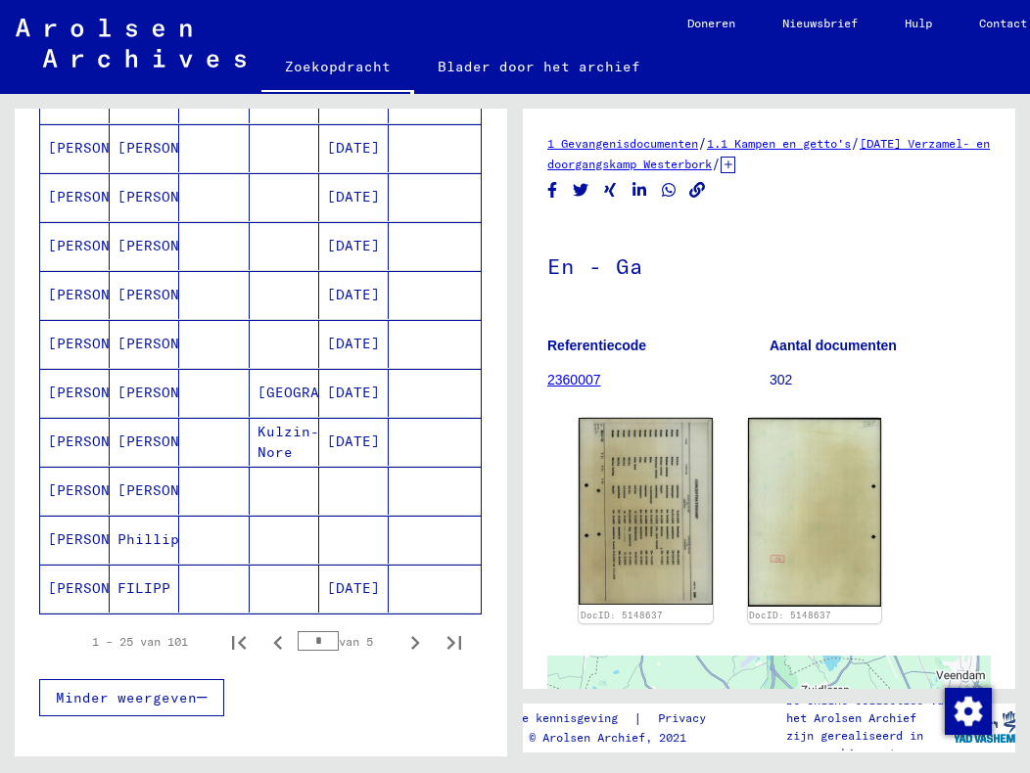
scroll to position [1082, 0]
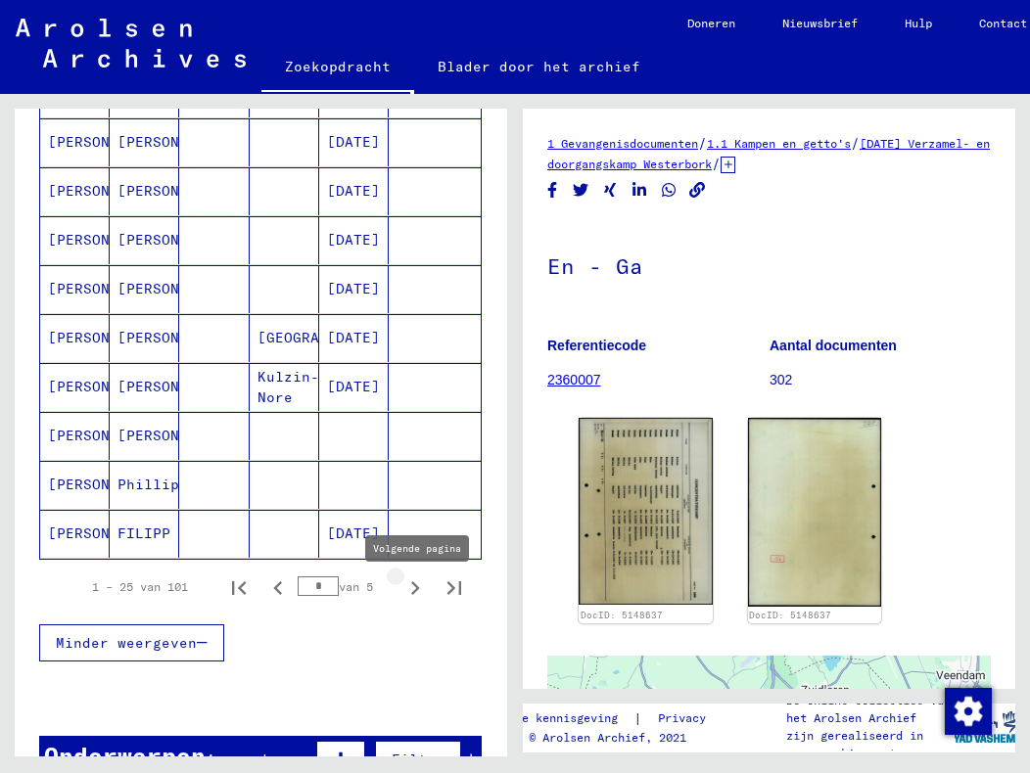
click at [401, 598] on icon "Volgende pagina" at bounding box center [414, 588] width 27 height 27
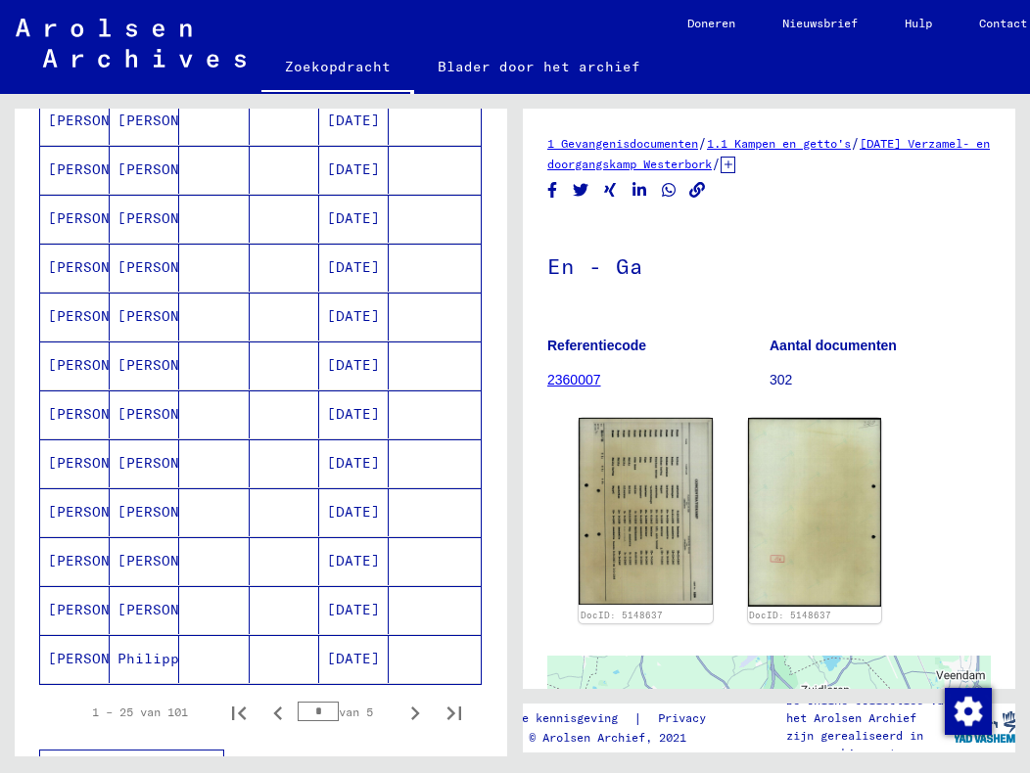
scroll to position [1277, 0]
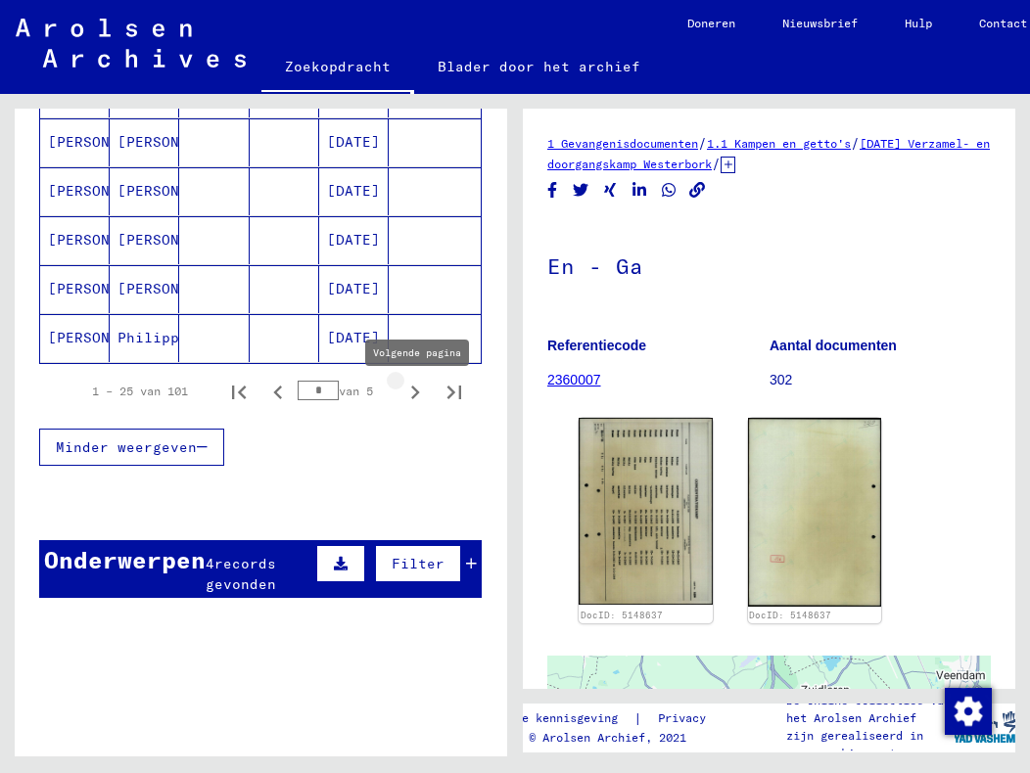
click at [401, 400] on icon "Volgende pagina" at bounding box center [414, 392] width 27 height 27
click at [401, 397] on icon "Volgende pagina" at bounding box center [414, 392] width 27 height 27
type input "*"
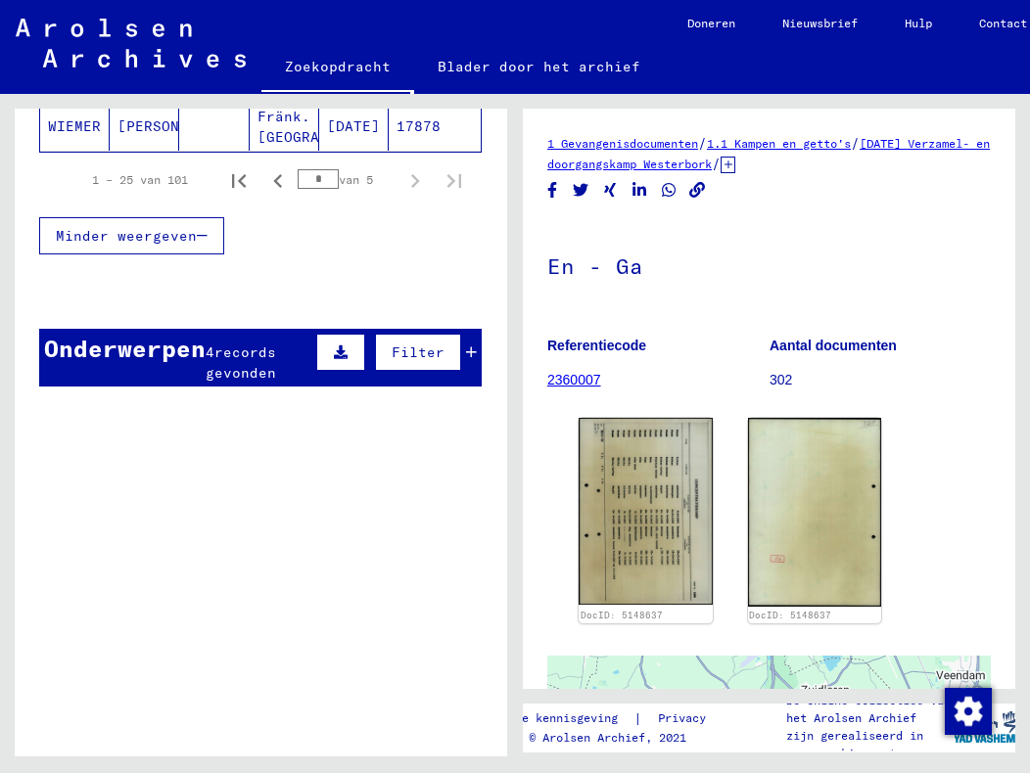
scroll to position [0, 0]
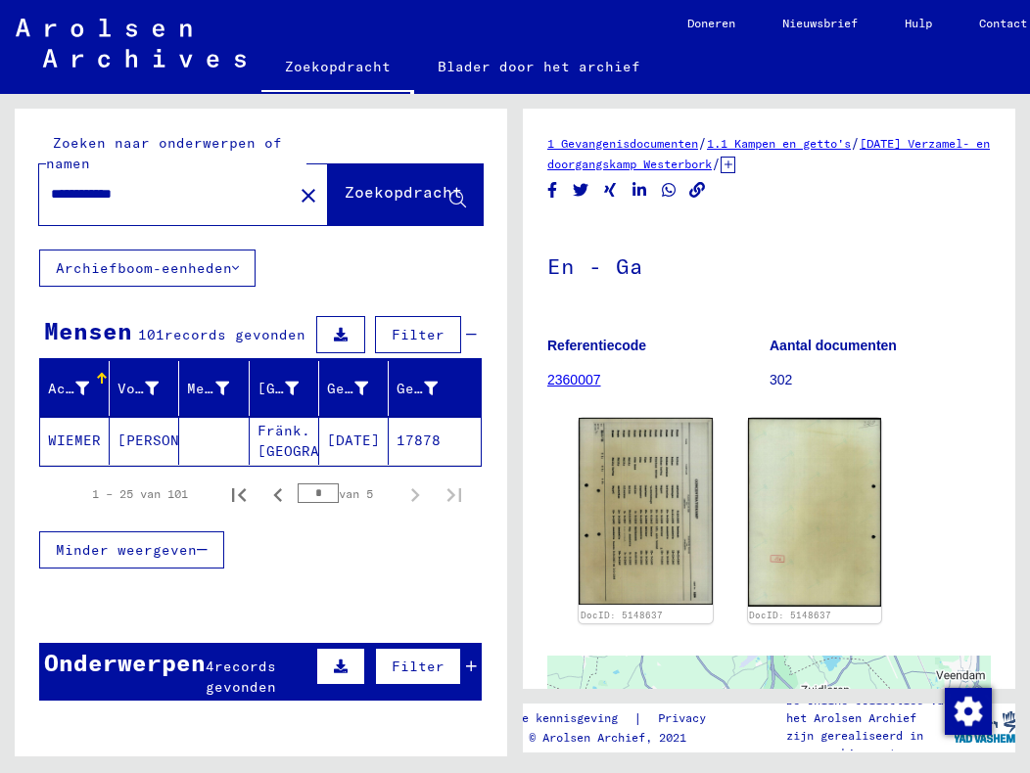
drag, startPoint x: 191, startPoint y: 199, endPoint x: 45, endPoint y: 206, distance: 146.0
click at [45, 206] on div "**********" at bounding box center [160, 194] width 242 height 44
type input "**********"
click at [345, 195] on font "Zoekopdracht" at bounding box center [403, 192] width 117 height 20
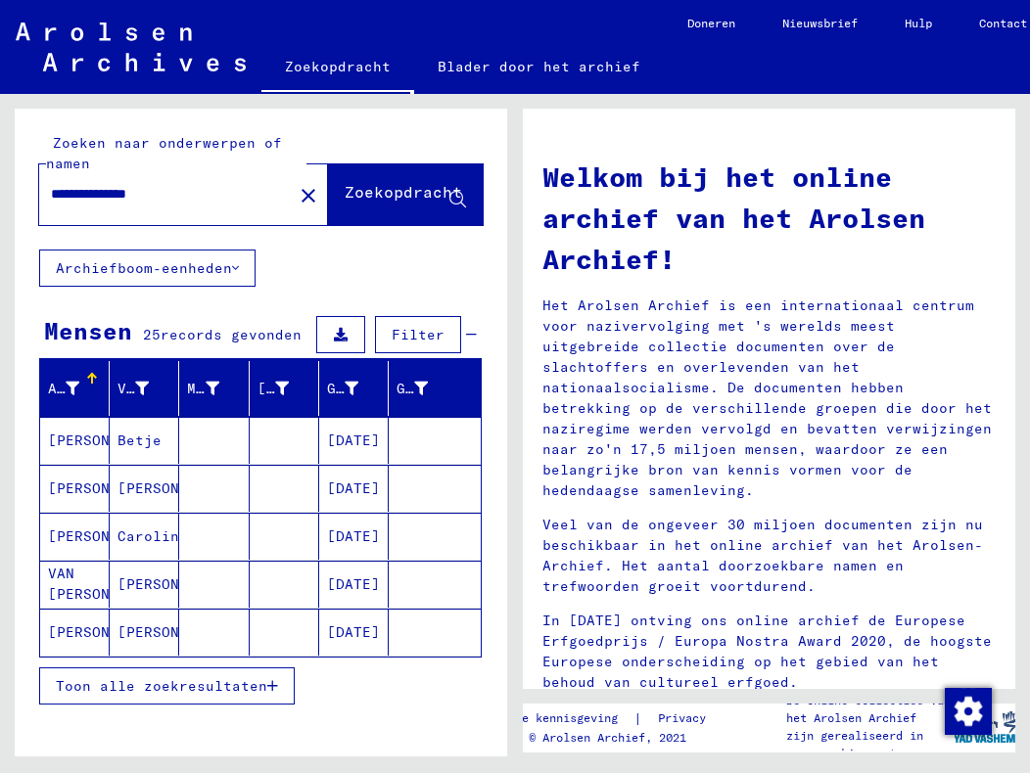
click at [244, 686] on font "Toon alle zoekresultaten" at bounding box center [161, 686] width 211 height 18
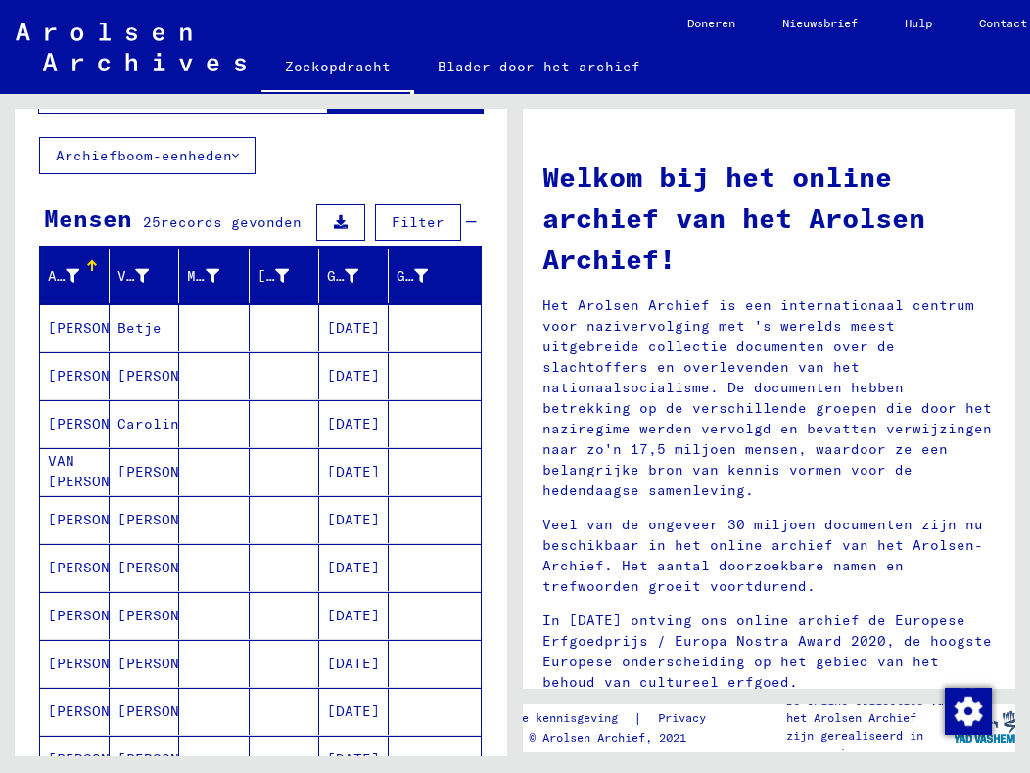
scroll to position [196, 0]
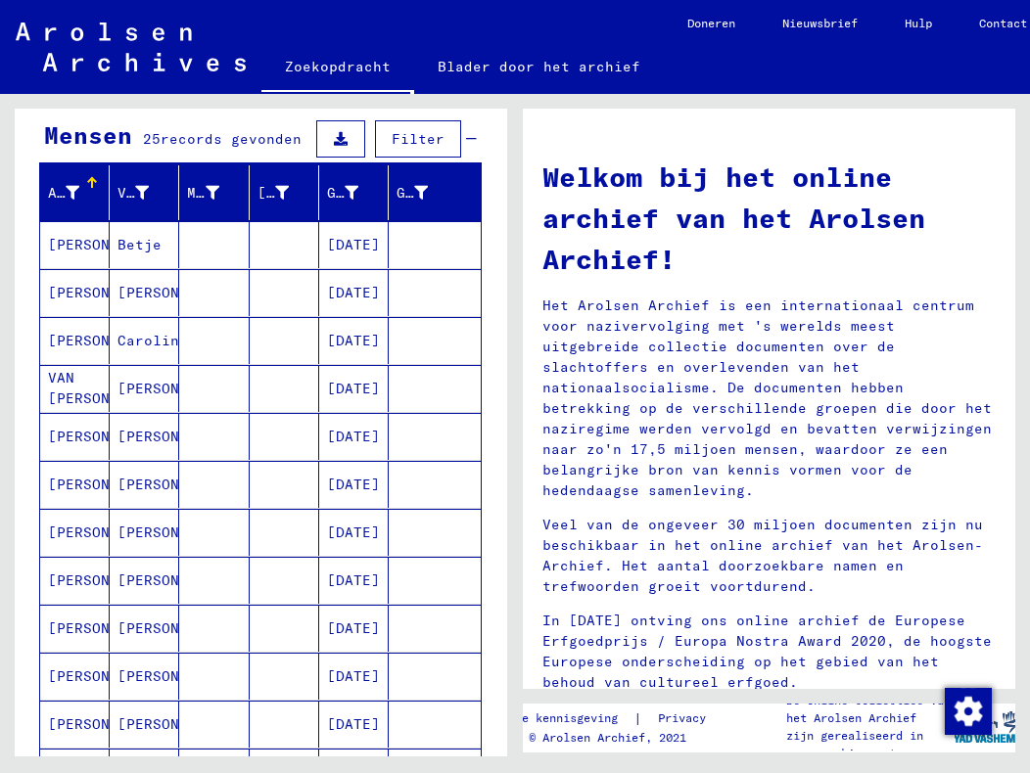
click at [124, 675] on font "[PERSON_NAME]" at bounding box center [174, 677] width 115 height 18
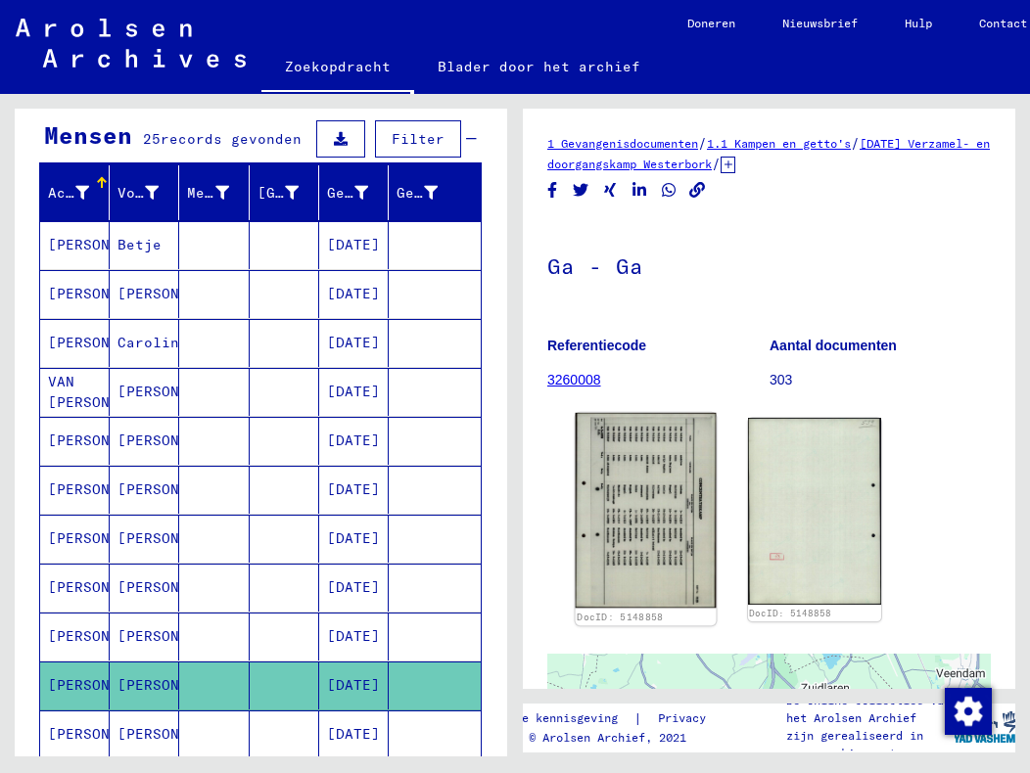
click at [655, 525] on img at bounding box center [646, 511] width 140 height 196
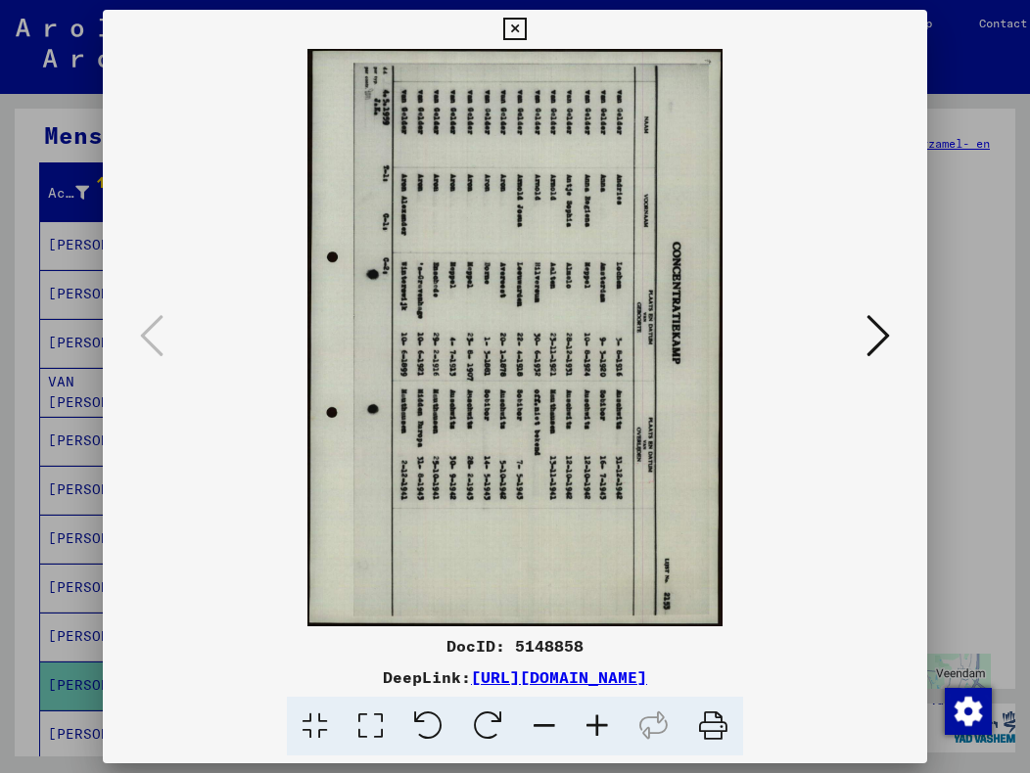
click at [510, 23] on icon at bounding box center [514, 29] width 23 height 23
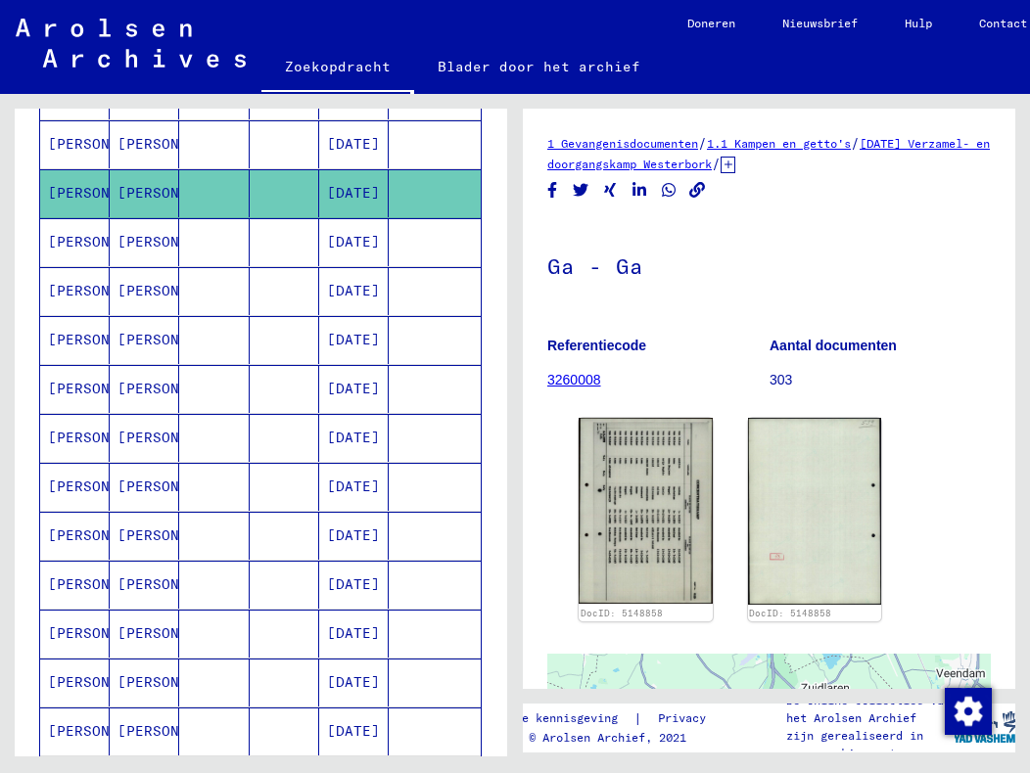
scroll to position [783, 0]
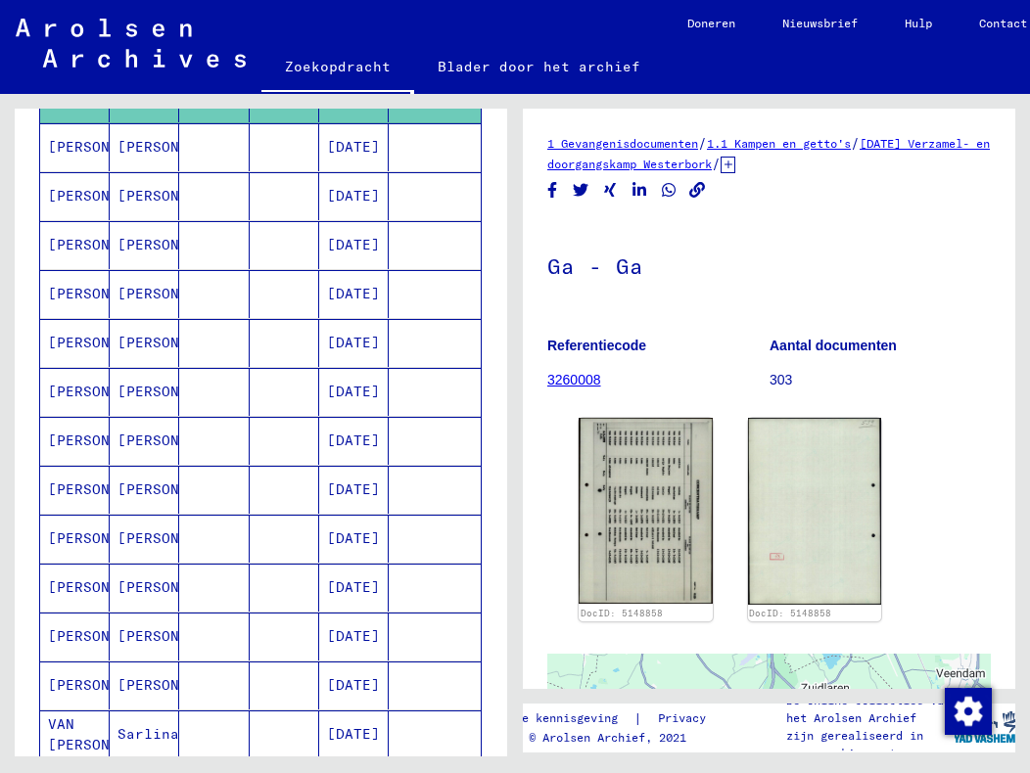
click at [76, 635] on font "[PERSON_NAME]" at bounding box center [105, 636] width 115 height 21
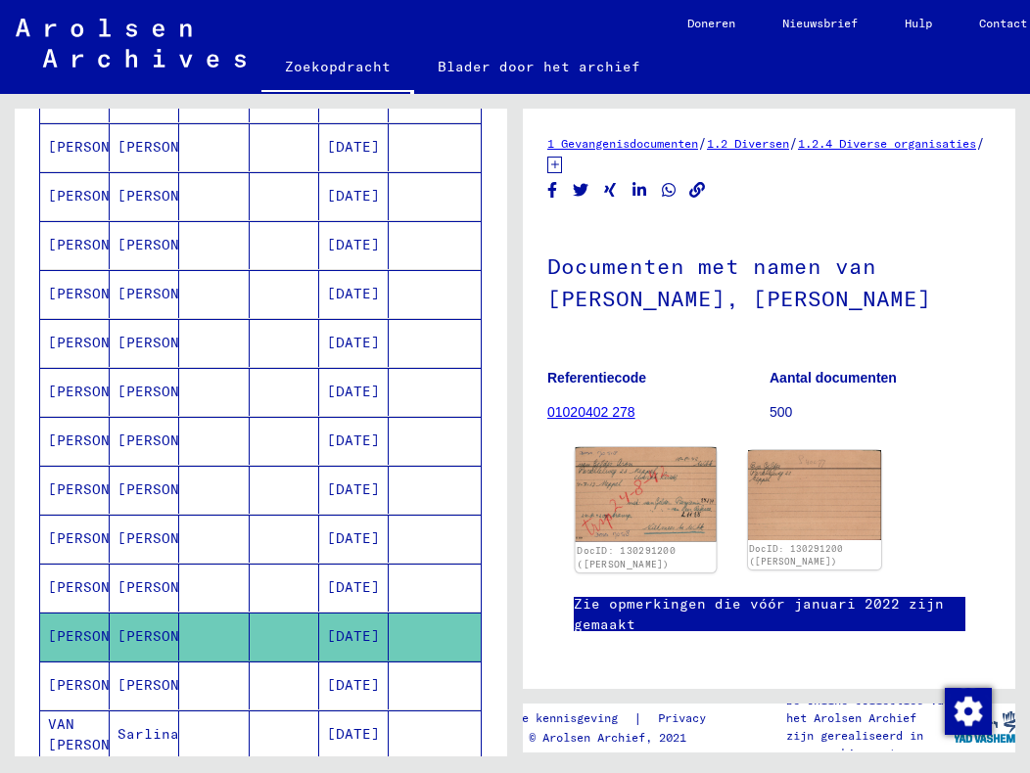
click at [606, 485] on img at bounding box center [646, 494] width 140 height 95
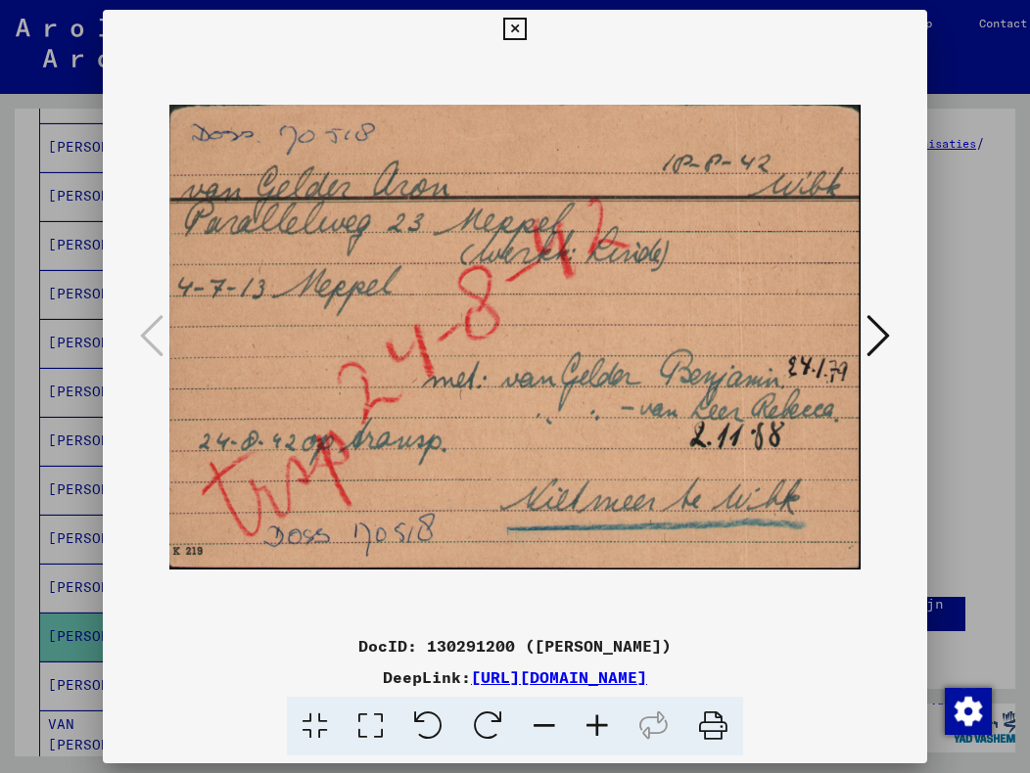
click at [881, 338] on icon at bounding box center [877, 335] width 23 height 47
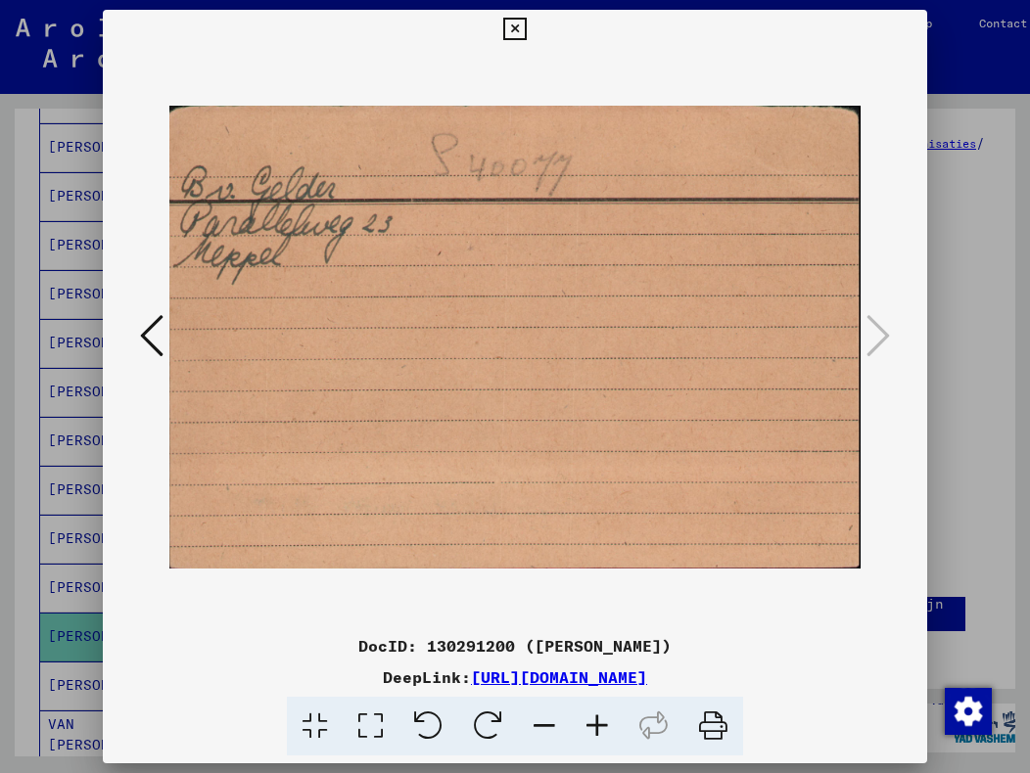
click at [516, 30] on icon at bounding box center [514, 29] width 23 height 23
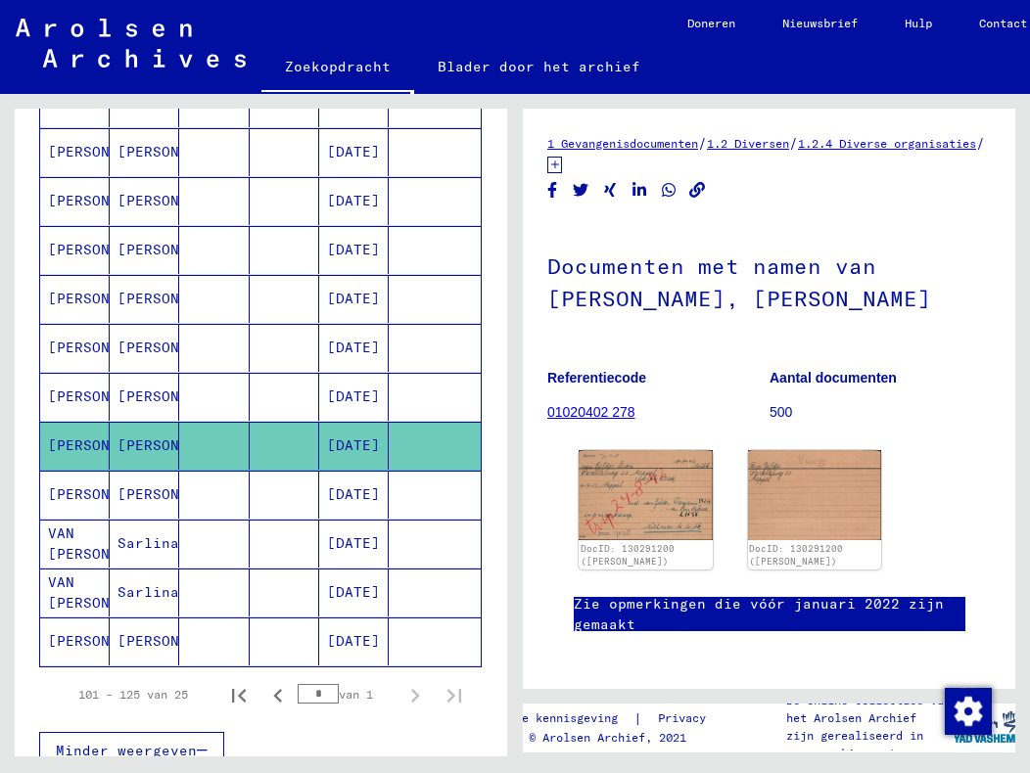
scroll to position [979, 0]
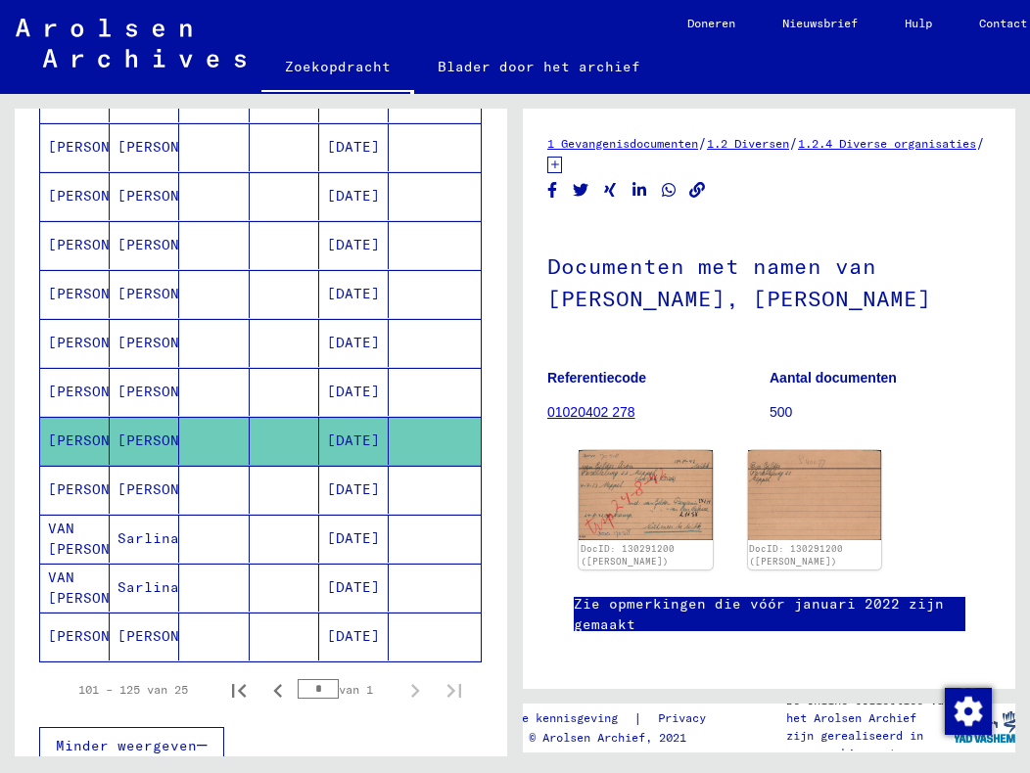
click at [349, 588] on font "[DATE]" at bounding box center [353, 587] width 53 height 18
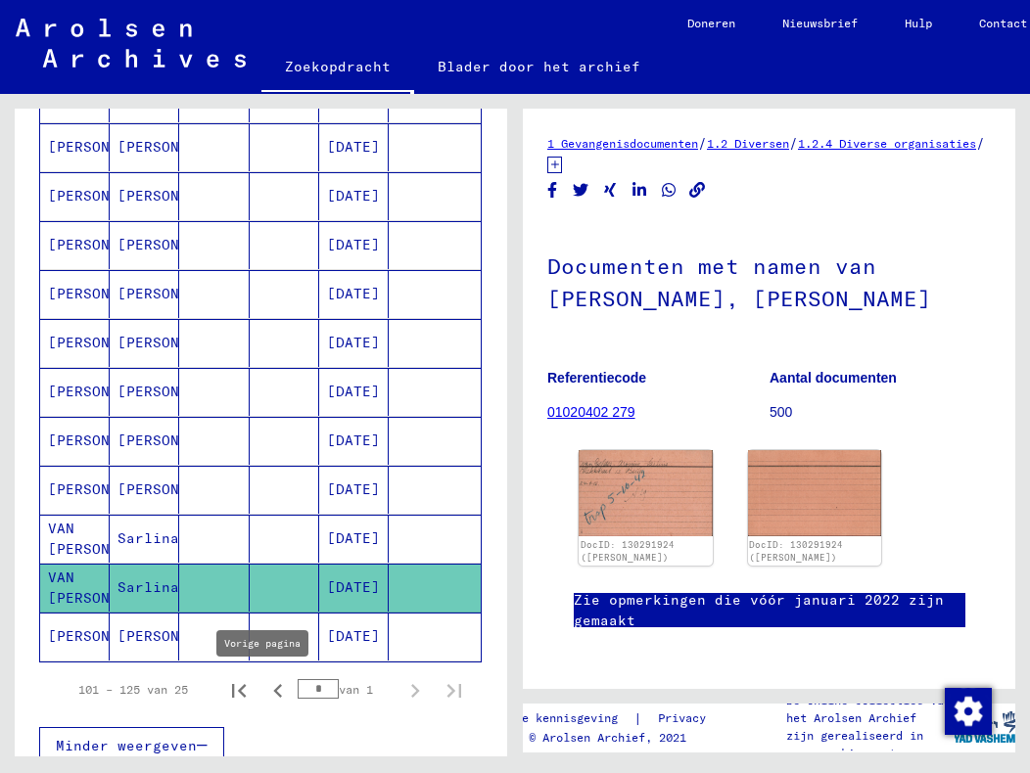
click at [273, 692] on icon "Vorige pagina" at bounding box center [277, 691] width 9 height 14
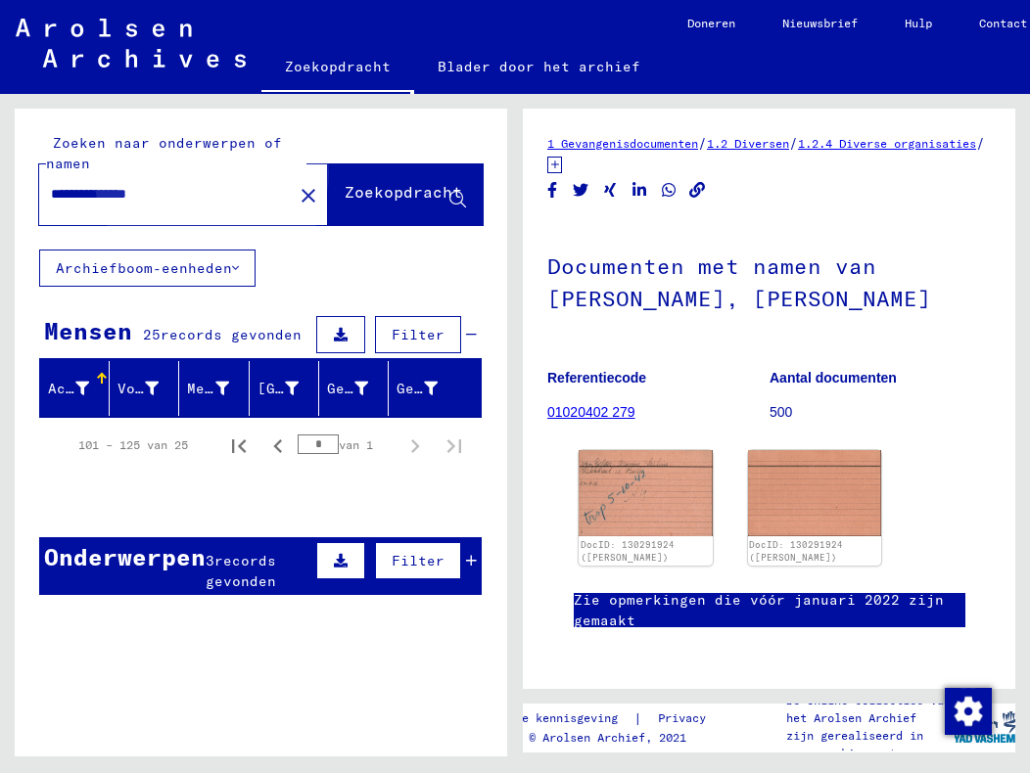
click at [345, 196] on font "Zoekopdracht" at bounding box center [403, 192] width 117 height 20
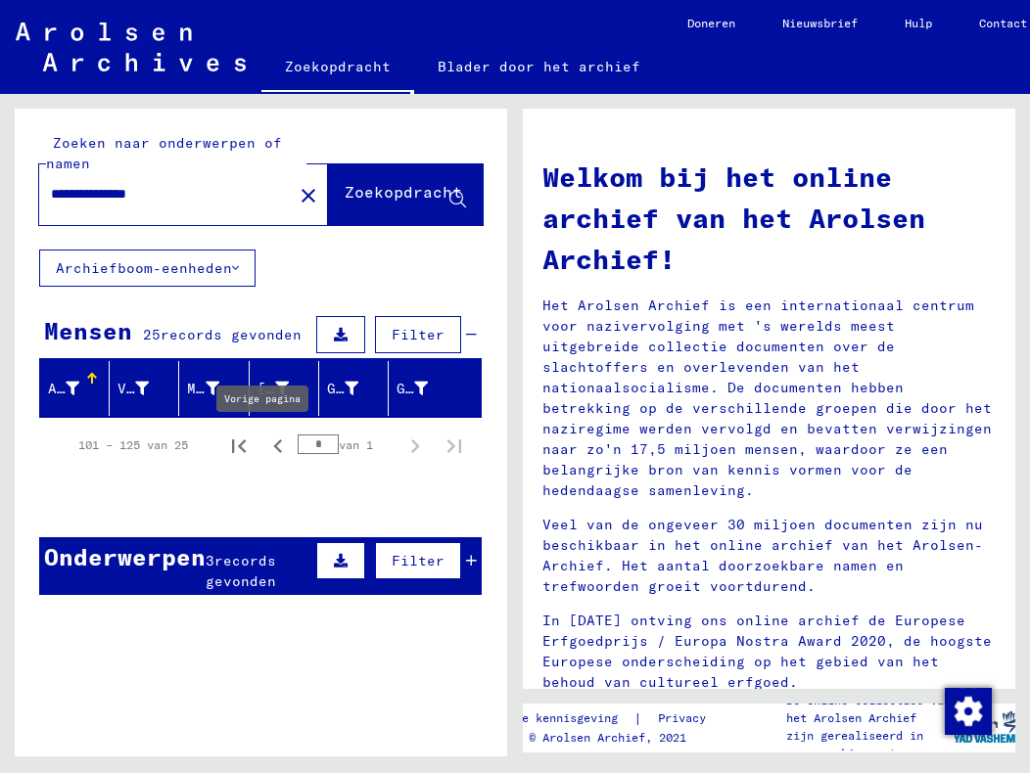
click at [273, 448] on icon "Vorige pagina" at bounding box center [277, 446] width 9 height 14
click at [273, 444] on icon "Vorige pagina" at bounding box center [277, 446] width 9 height 14
type input "*"
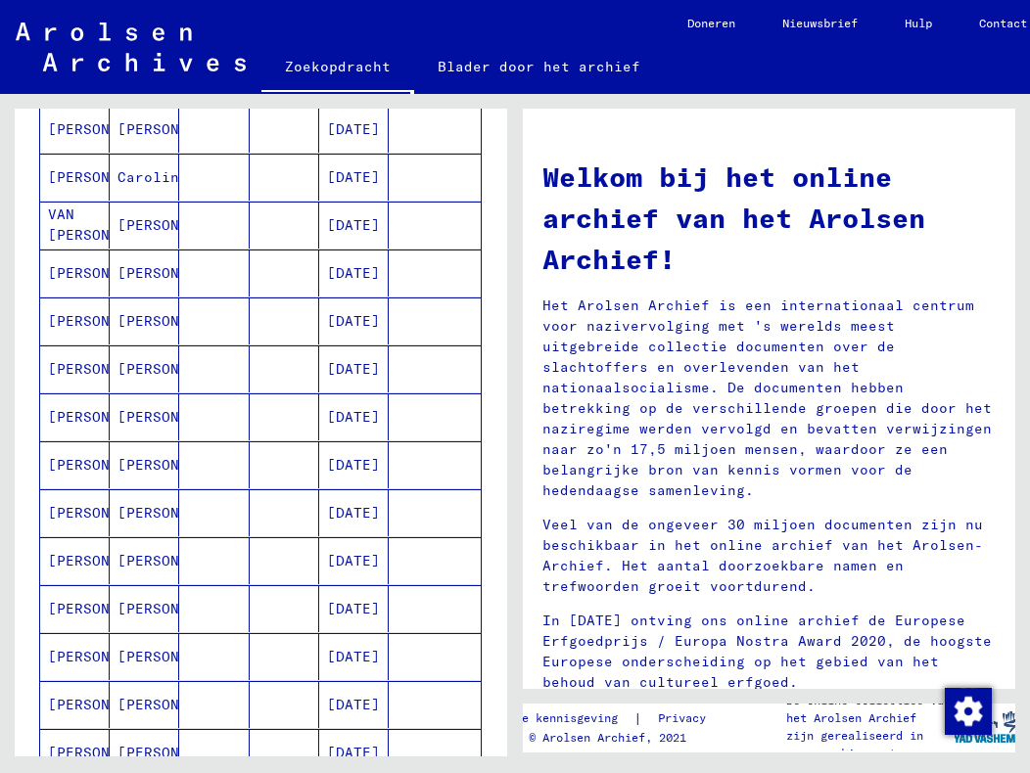
scroll to position [392, 0]
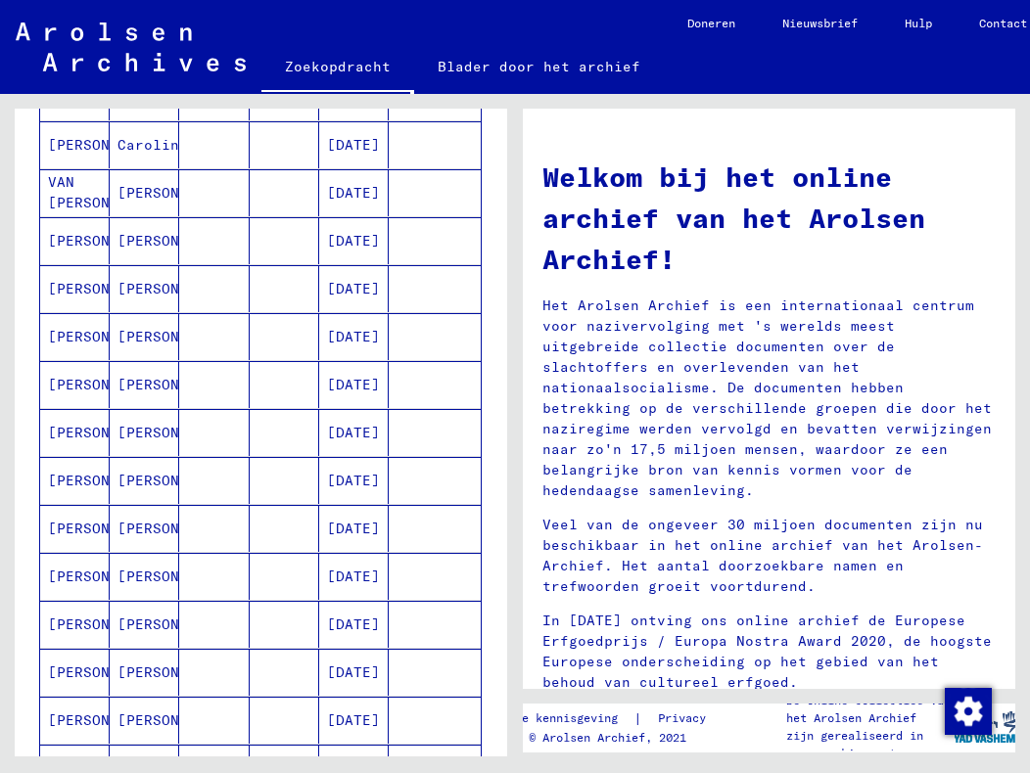
click at [289, 483] on mat-cell at bounding box center [284, 480] width 69 height 47
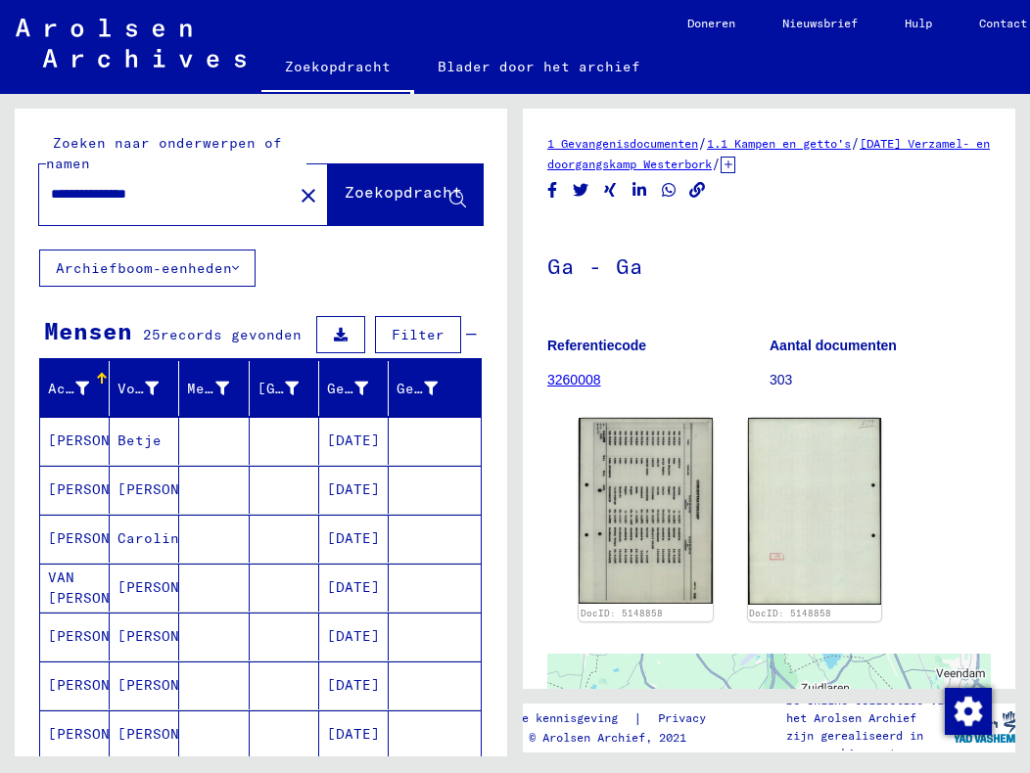
drag, startPoint x: 85, startPoint y: 196, endPoint x: 52, endPoint y: 193, distance: 33.4
click at [52, 193] on input "**********" at bounding box center [166, 194] width 230 height 21
click at [345, 194] on font "Zoekopdracht" at bounding box center [403, 192] width 117 height 20
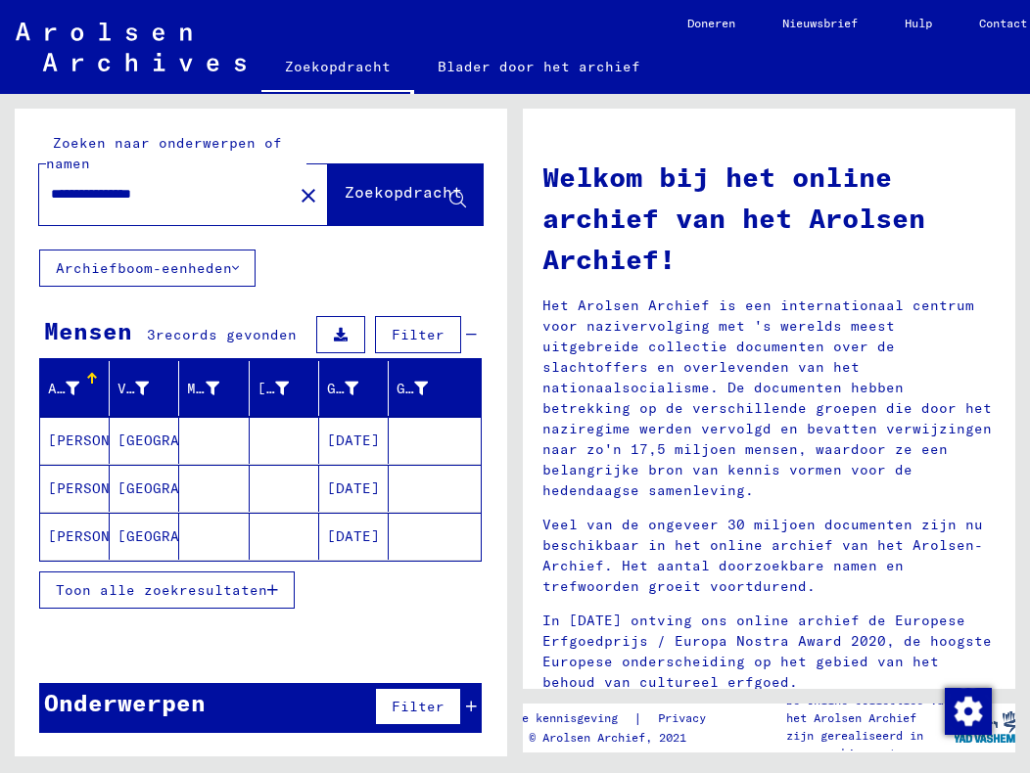
click at [61, 437] on font "[PERSON_NAME]" at bounding box center [105, 441] width 115 height 18
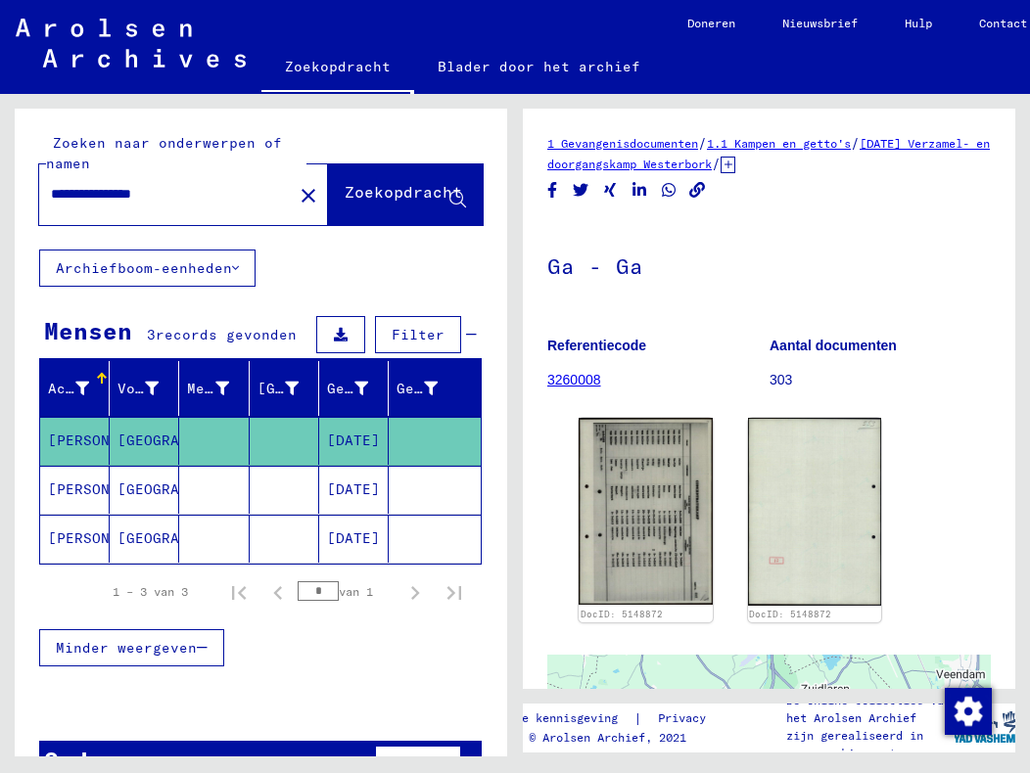
click at [66, 486] on font "[PERSON_NAME]" at bounding box center [105, 490] width 115 height 18
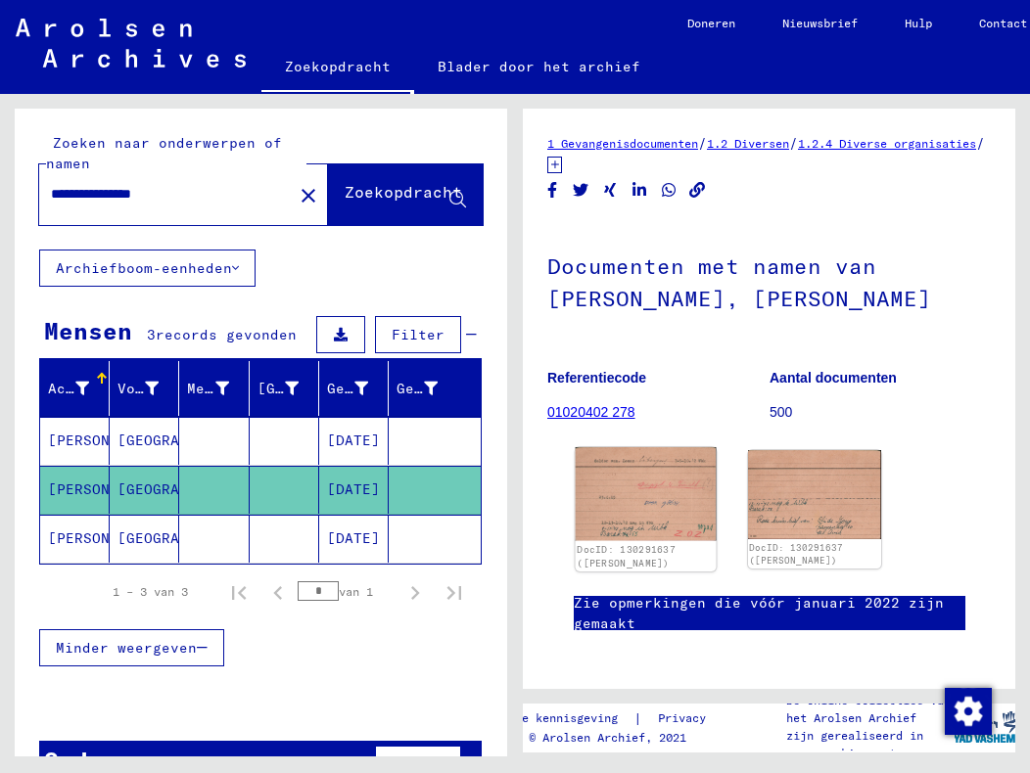
click at [637, 501] on img at bounding box center [646, 494] width 140 height 94
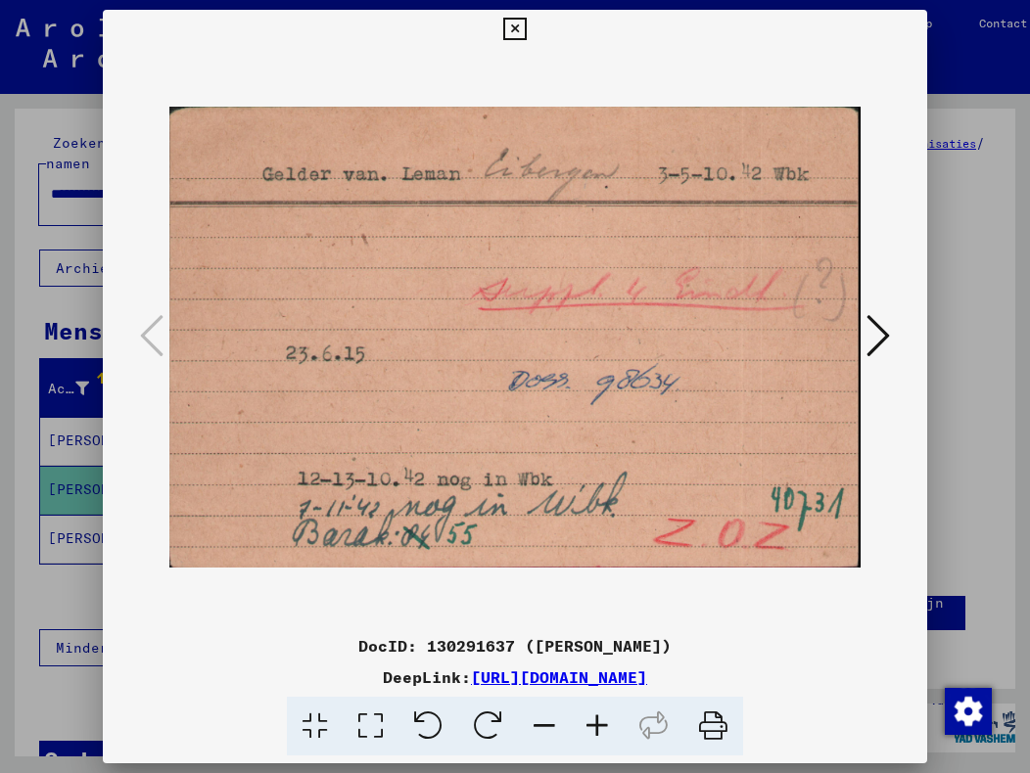
click at [877, 337] on icon at bounding box center [877, 335] width 23 height 47
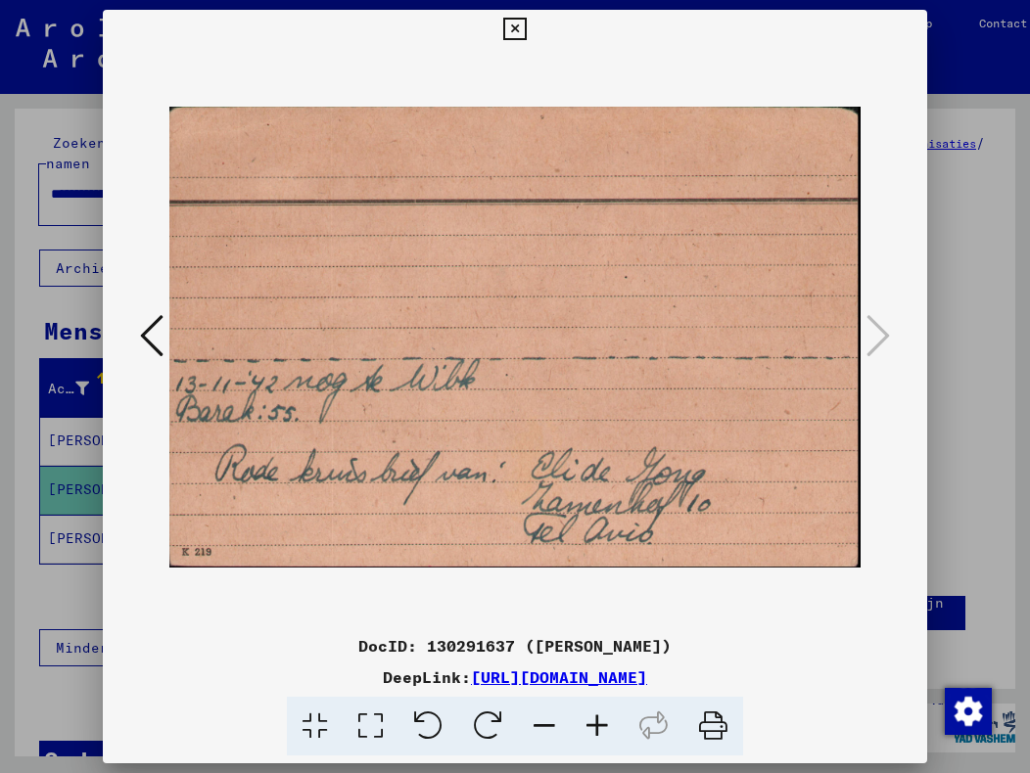
click at [157, 339] on icon at bounding box center [151, 335] width 23 height 47
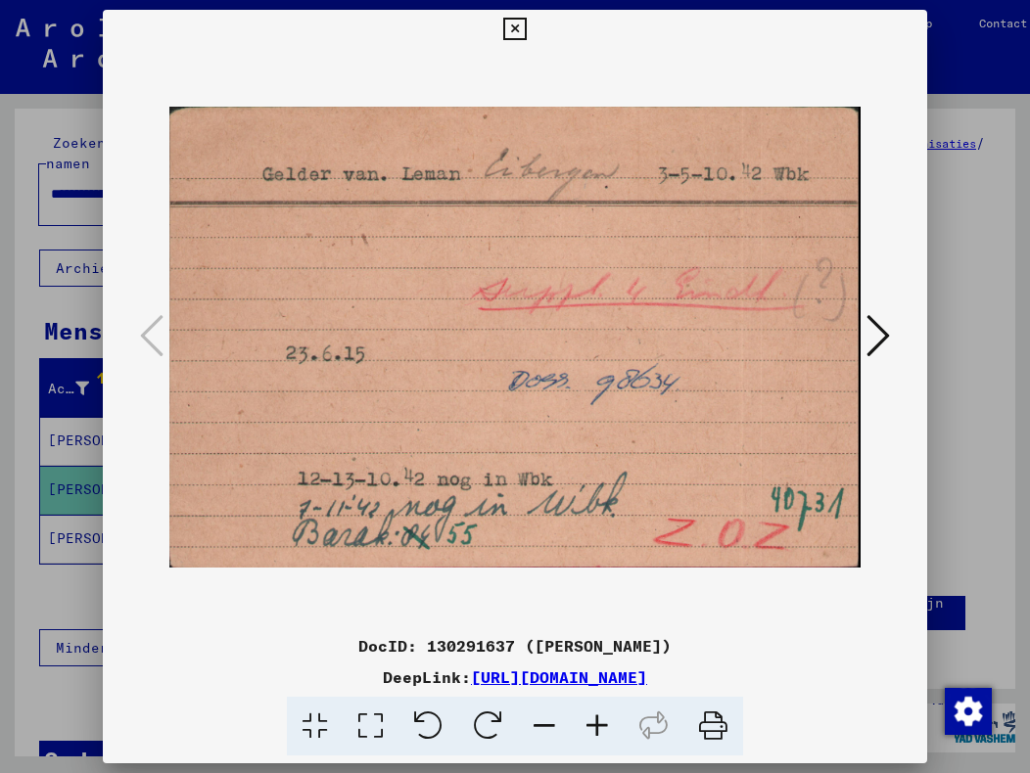
click at [521, 30] on icon at bounding box center [514, 29] width 23 height 23
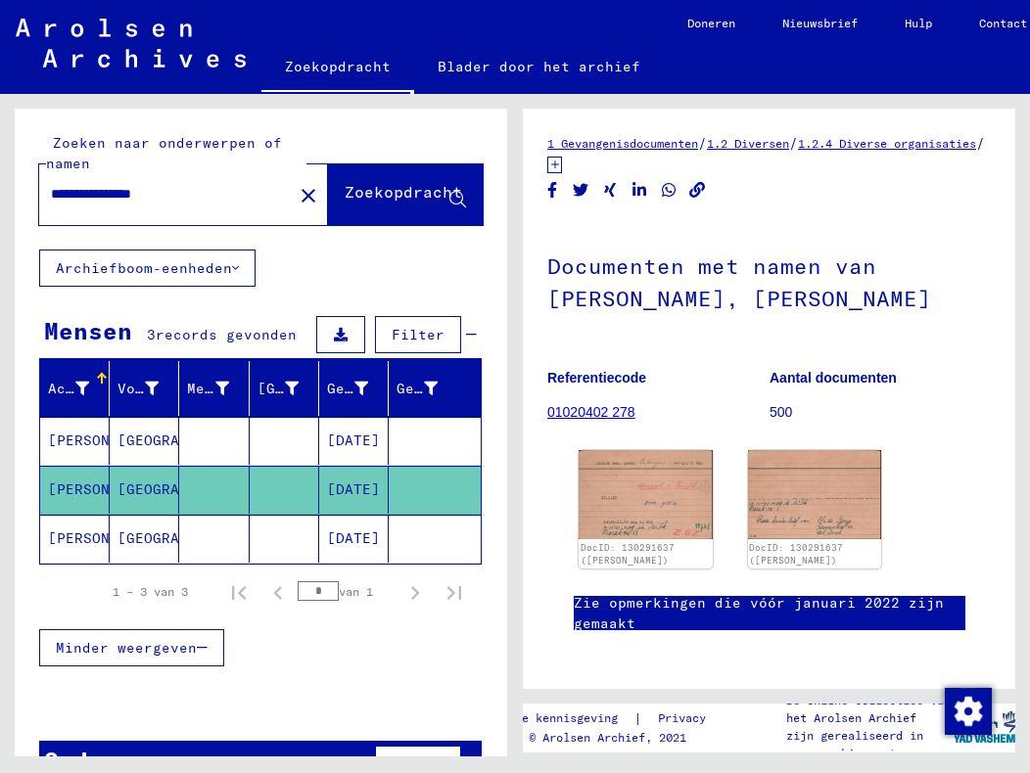
click at [57, 433] on font "[PERSON_NAME]" at bounding box center [105, 441] width 115 height 18
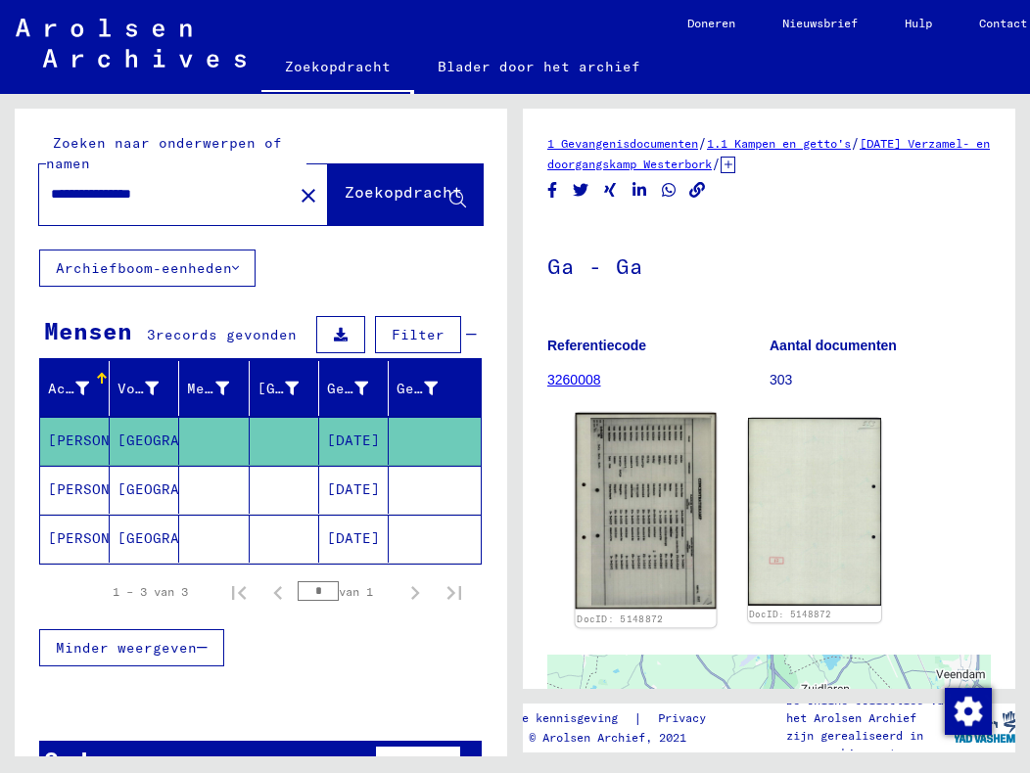
click at [660, 542] on img at bounding box center [646, 511] width 140 height 196
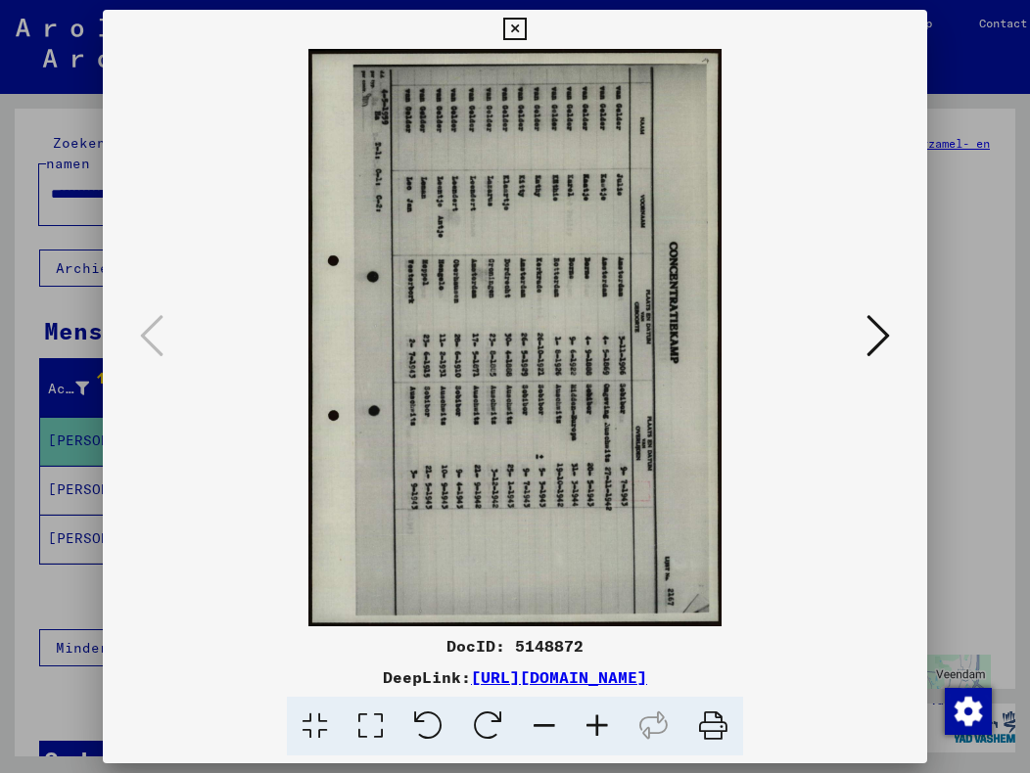
click at [515, 28] on icon at bounding box center [514, 29] width 23 height 23
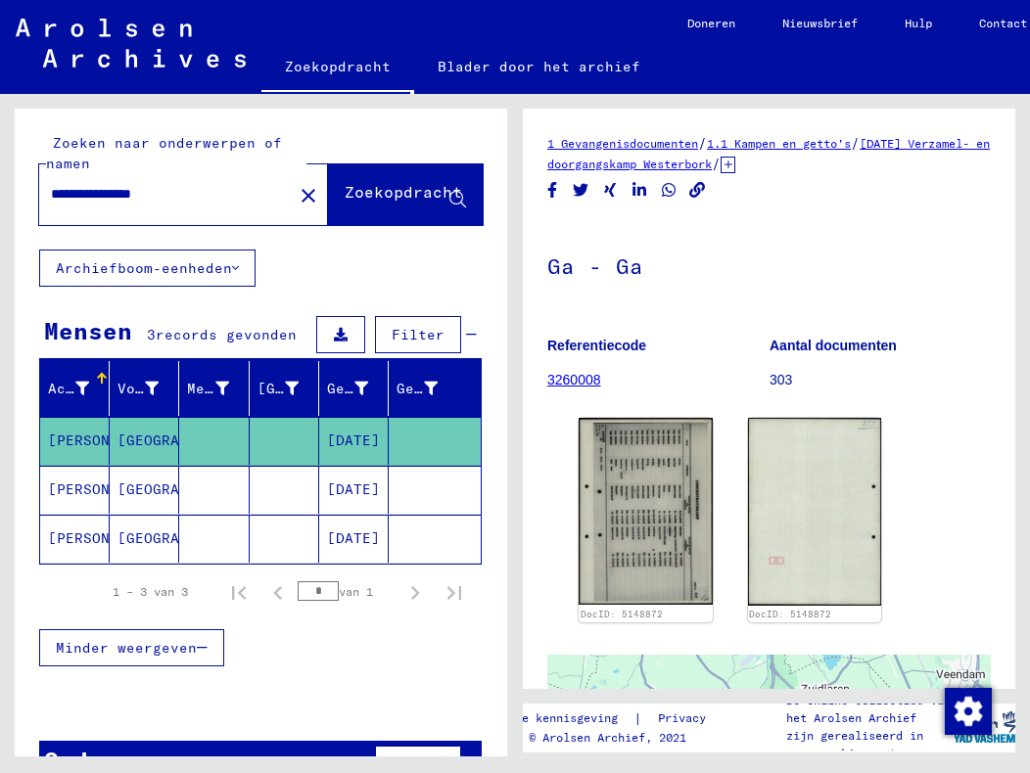
drag, startPoint x: 97, startPoint y: 189, endPoint x: 45, endPoint y: 190, distance: 51.9
click at [45, 190] on div "**********" at bounding box center [160, 194] width 242 height 44
type input "**********"
click at [345, 190] on font "Zoekopdracht" at bounding box center [403, 192] width 117 height 20
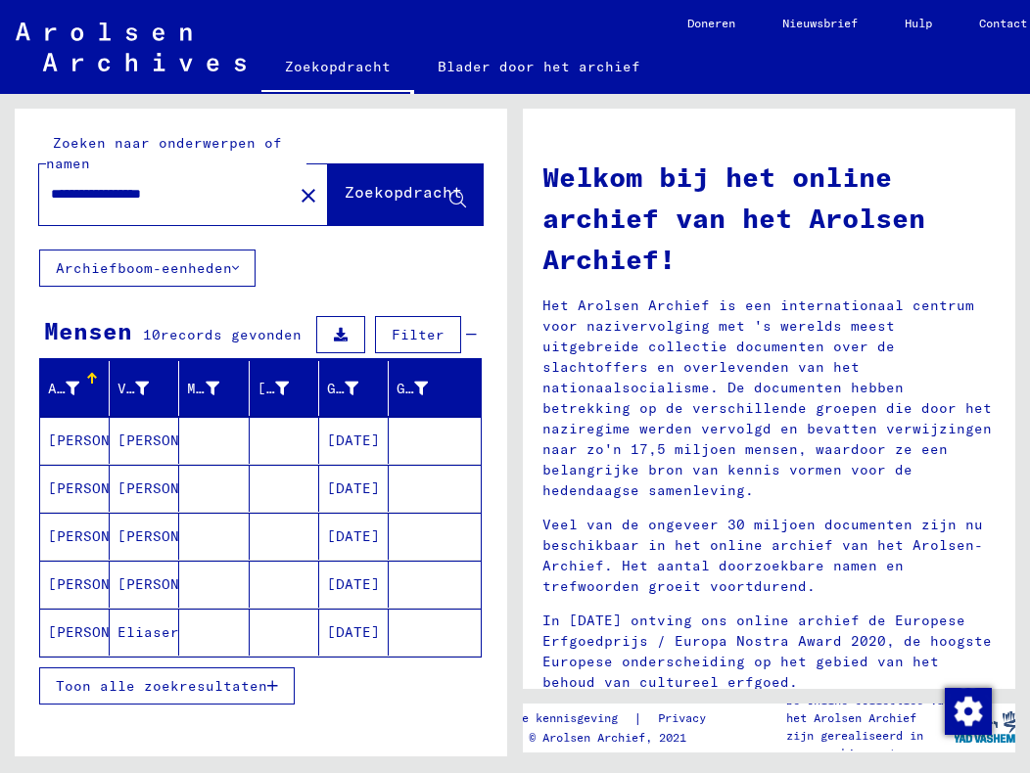
click at [197, 691] on font "Toon alle zoekresultaten" at bounding box center [161, 686] width 211 height 18
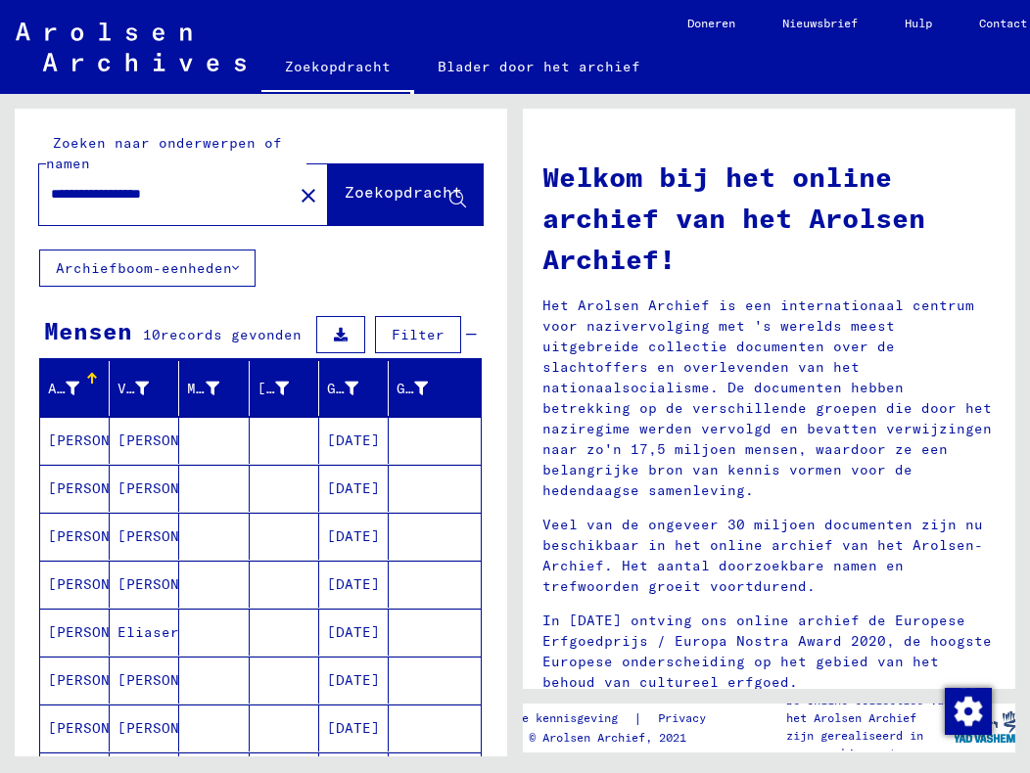
click at [79, 490] on font "[PERSON_NAME]" at bounding box center [105, 489] width 115 height 18
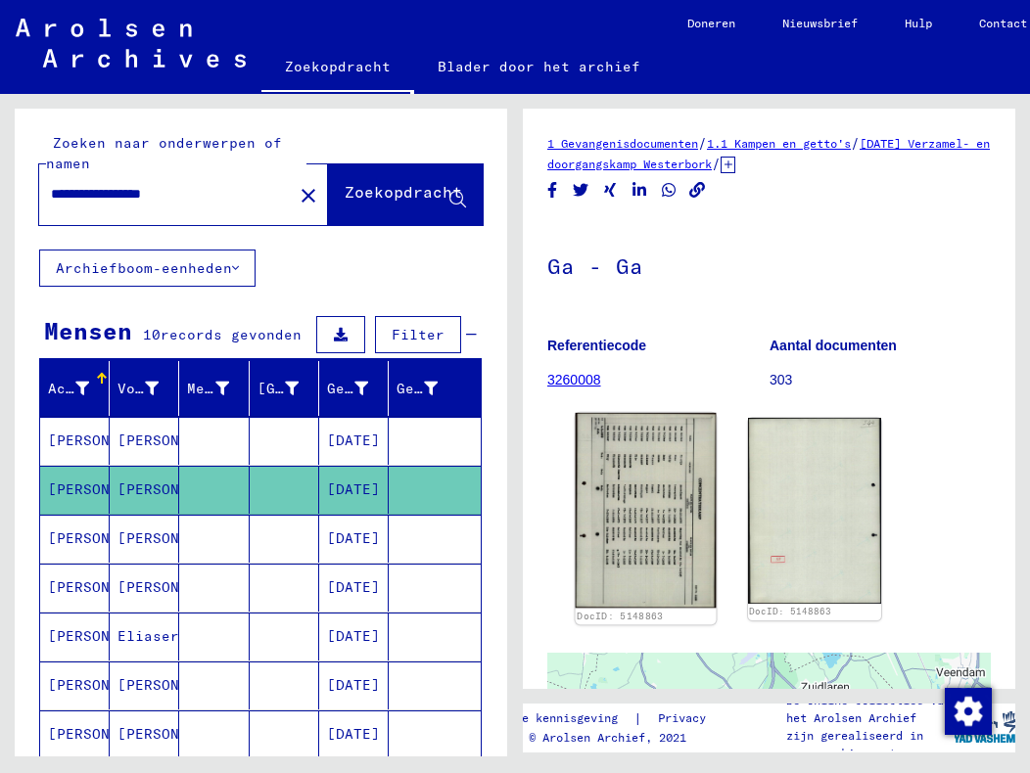
click at [627, 509] on img at bounding box center [646, 510] width 140 height 195
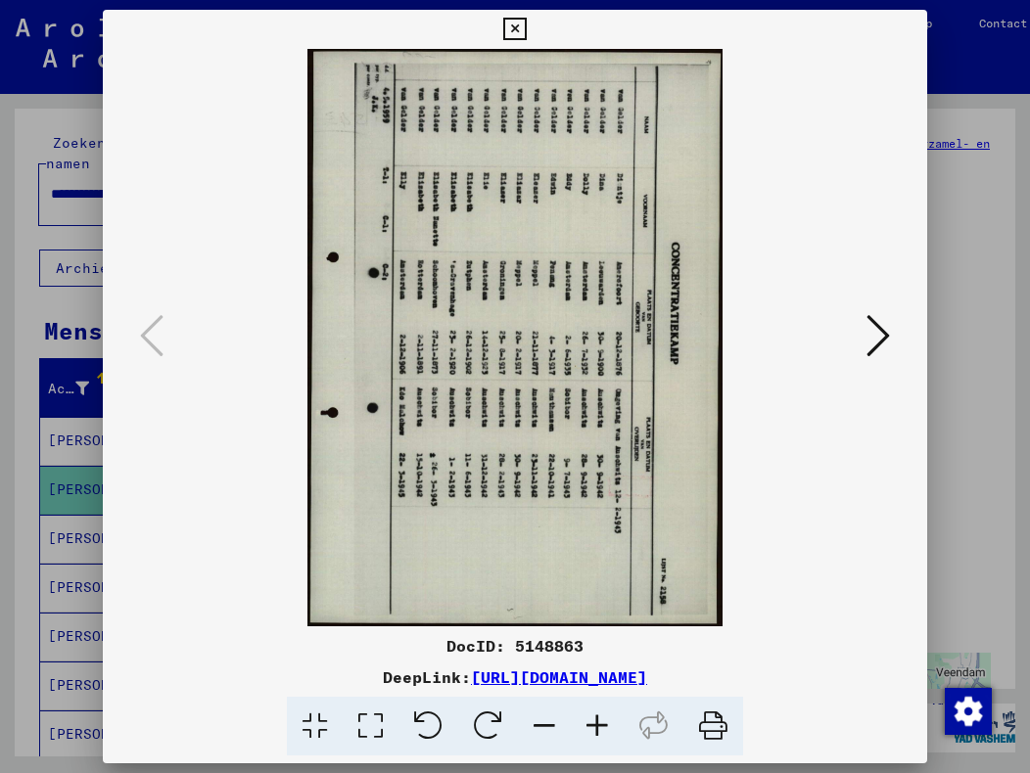
click at [514, 23] on icon at bounding box center [514, 29] width 23 height 23
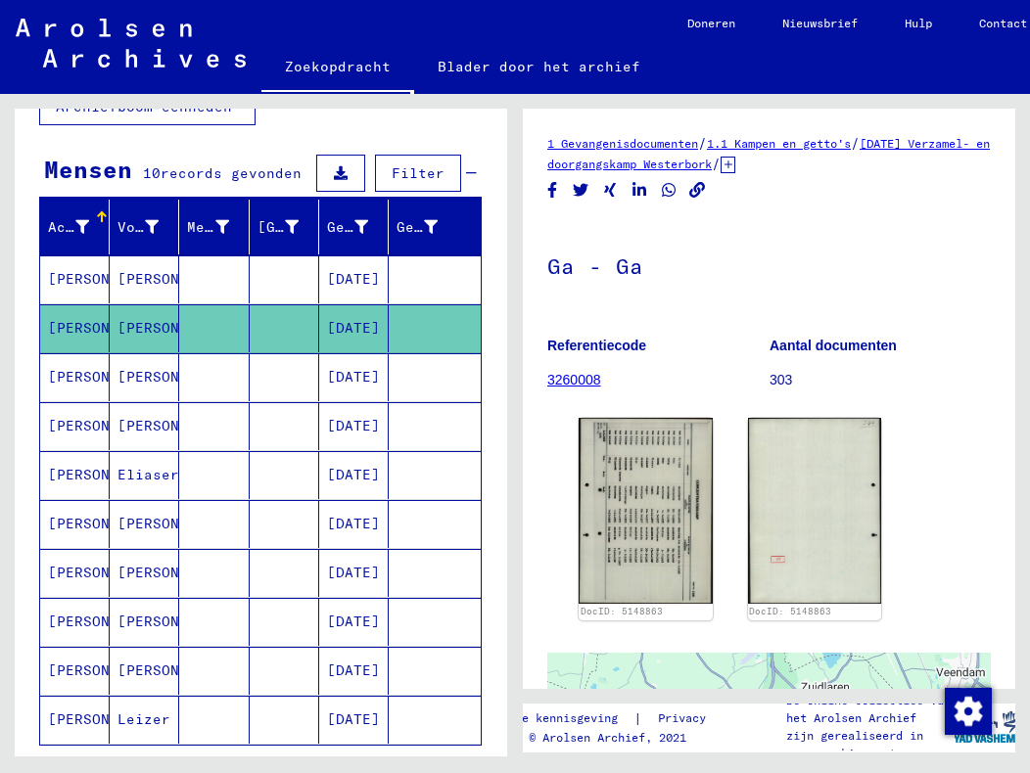
scroll to position [196, 0]
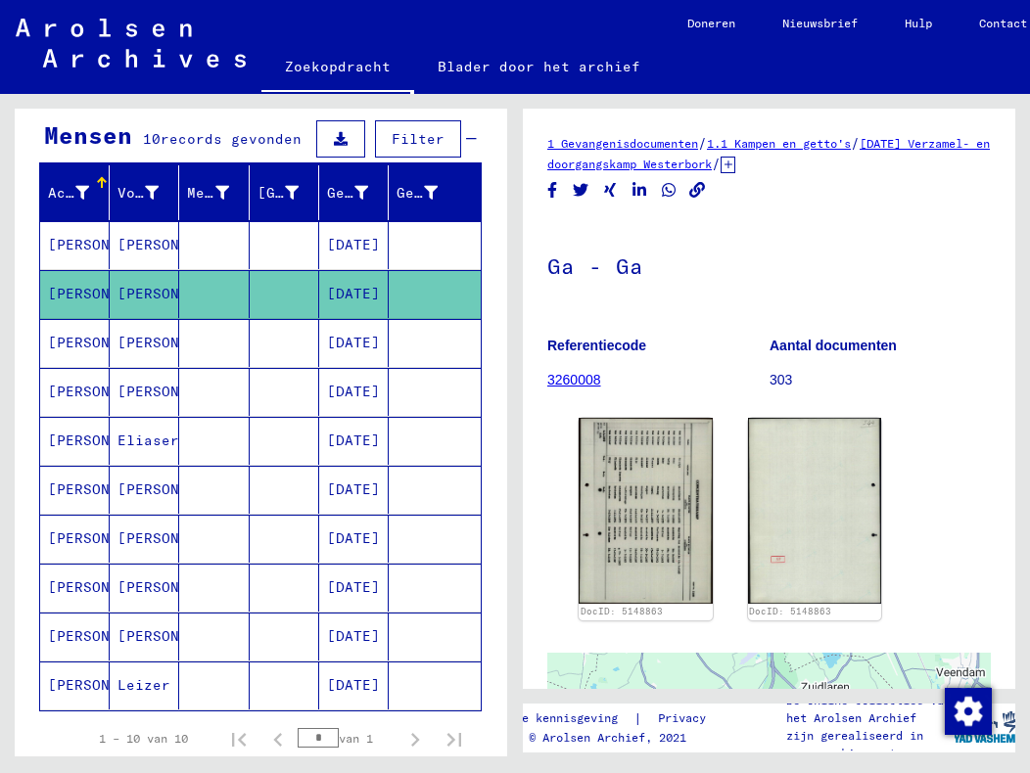
click at [74, 588] on font "[PERSON_NAME]" at bounding box center [105, 587] width 115 height 18
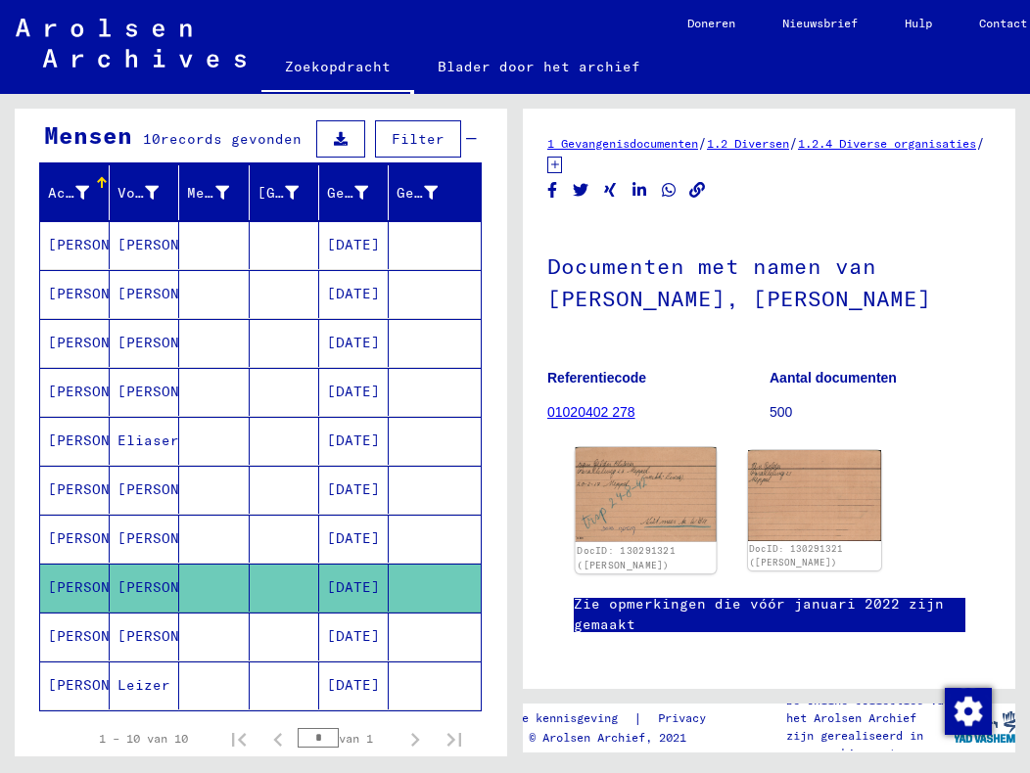
click at [601, 499] on img at bounding box center [646, 494] width 140 height 95
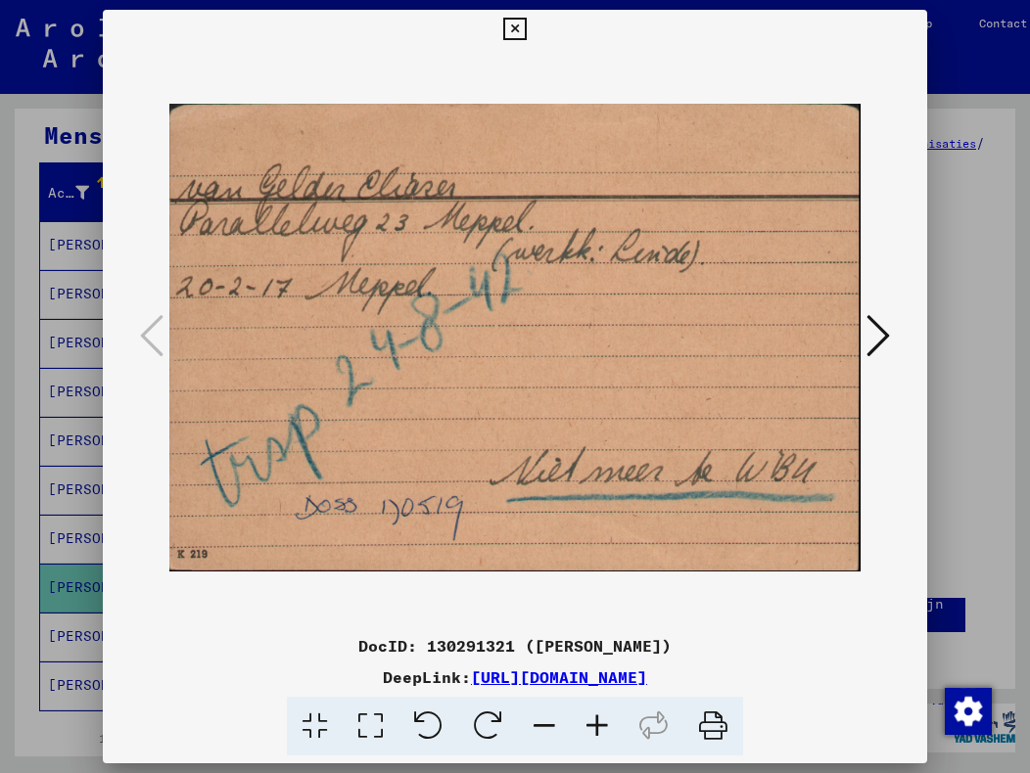
click at [871, 334] on icon at bounding box center [877, 335] width 23 height 47
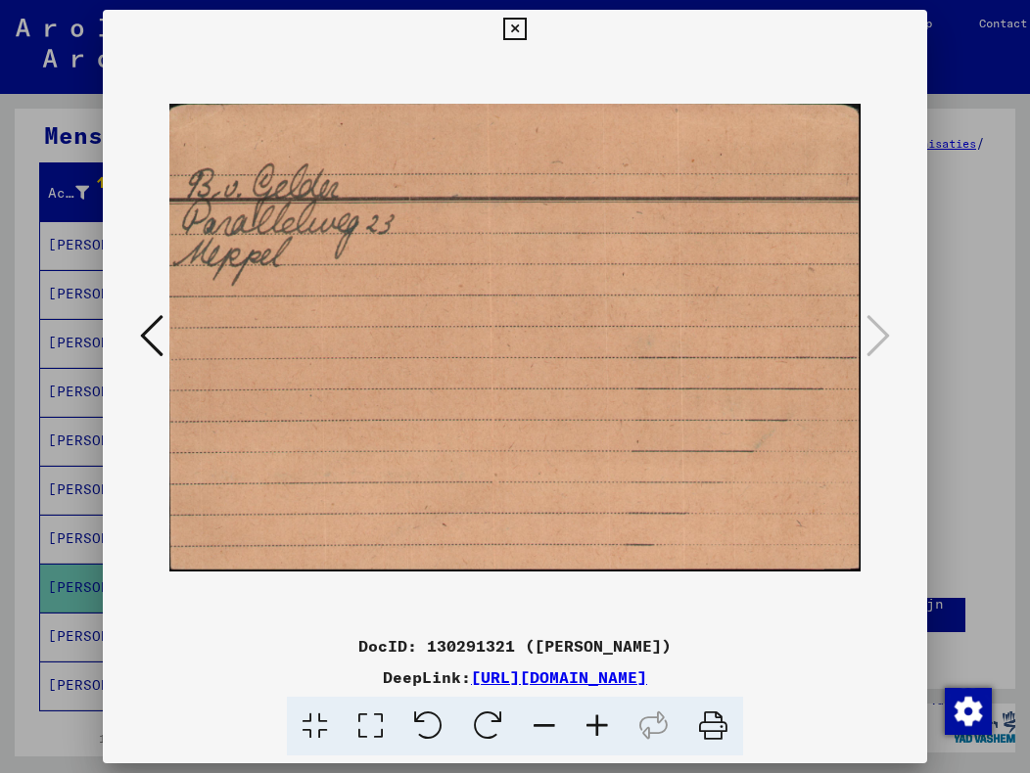
click at [150, 334] on icon at bounding box center [151, 335] width 23 height 47
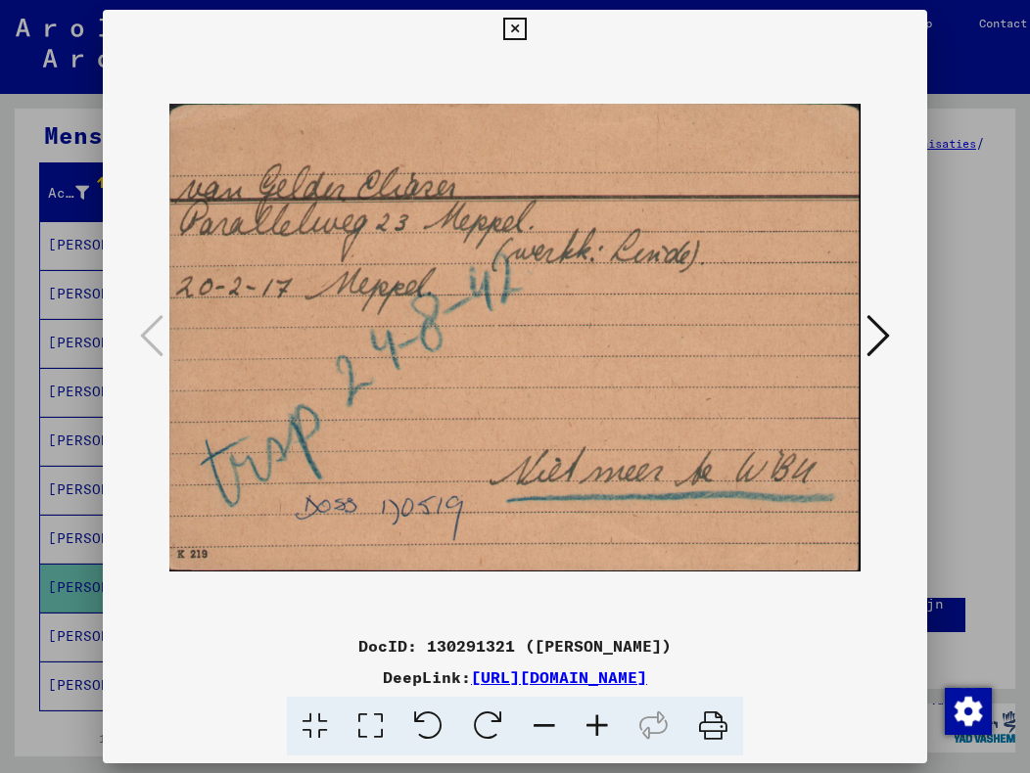
click at [514, 28] on icon at bounding box center [514, 29] width 23 height 23
